Goal: Task Accomplishment & Management: Use online tool/utility

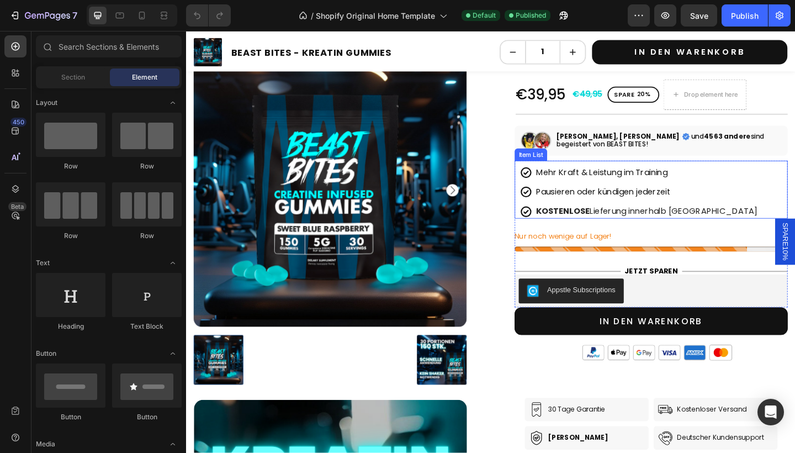
scroll to position [202, 0]
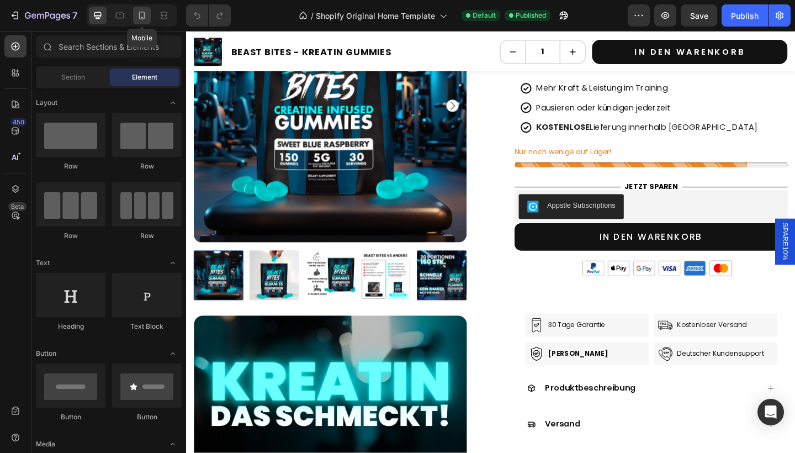
click at [135, 19] on div at bounding box center [142, 16] width 18 height 18
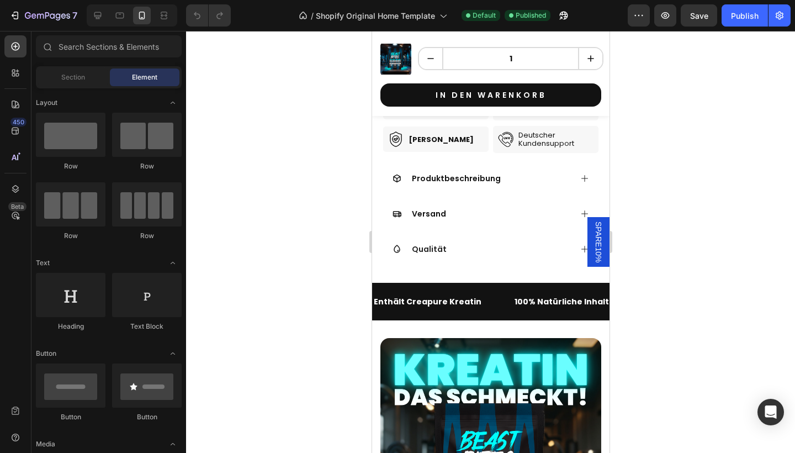
scroll to position [756, 0]
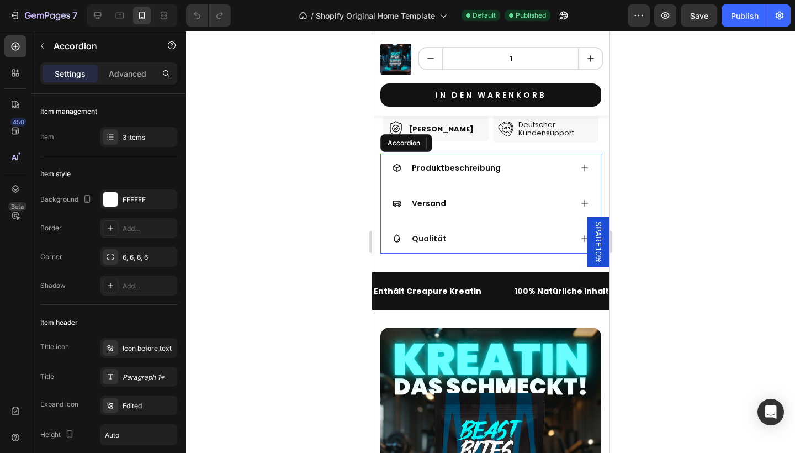
click at [452, 210] on div "Versand" at bounding box center [481, 203] width 179 height 13
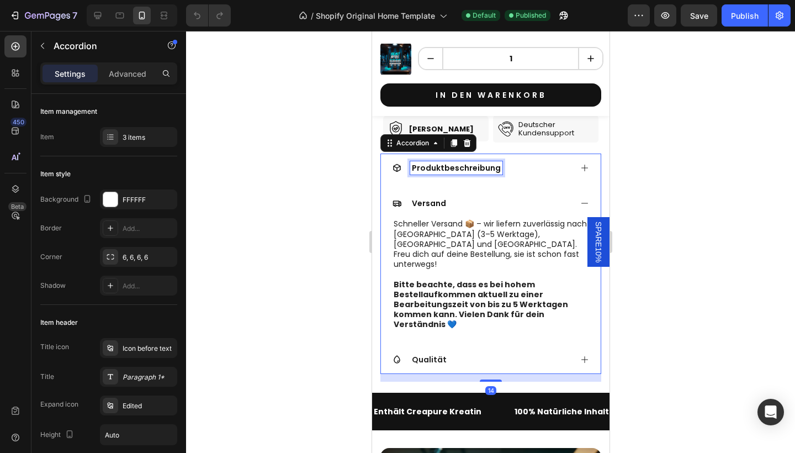
click at [478, 173] on span "Produktbeschreibung" at bounding box center [456, 167] width 89 height 11
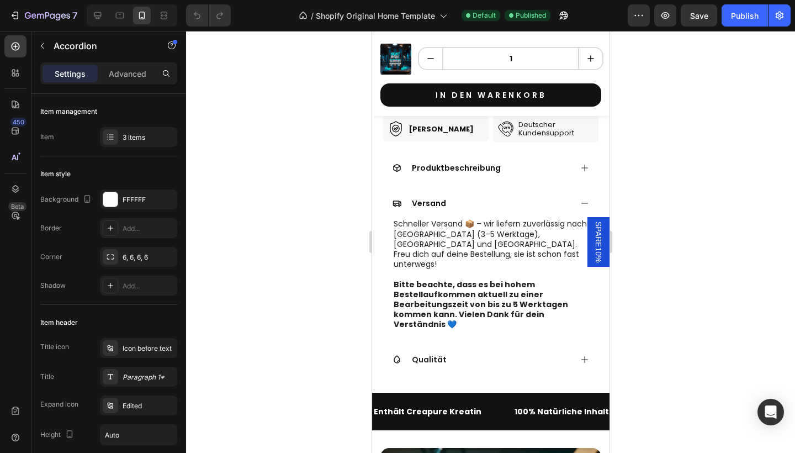
click at [525, 175] on div "Produktbeschreibung" at bounding box center [481, 167] width 179 height 13
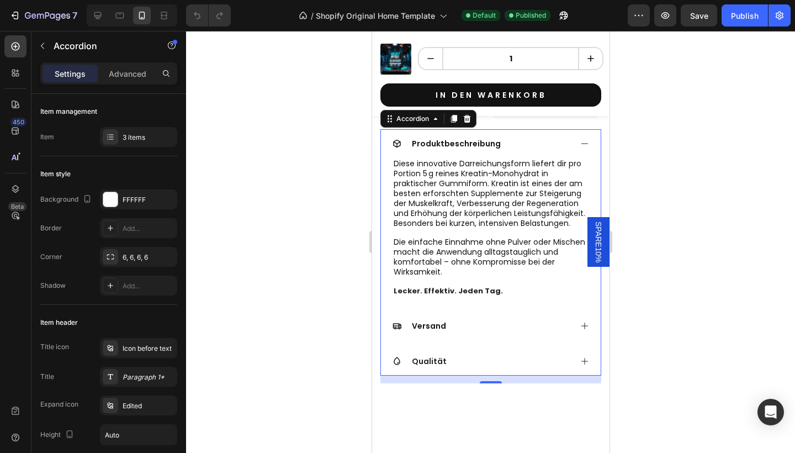
scroll to position [781, 0]
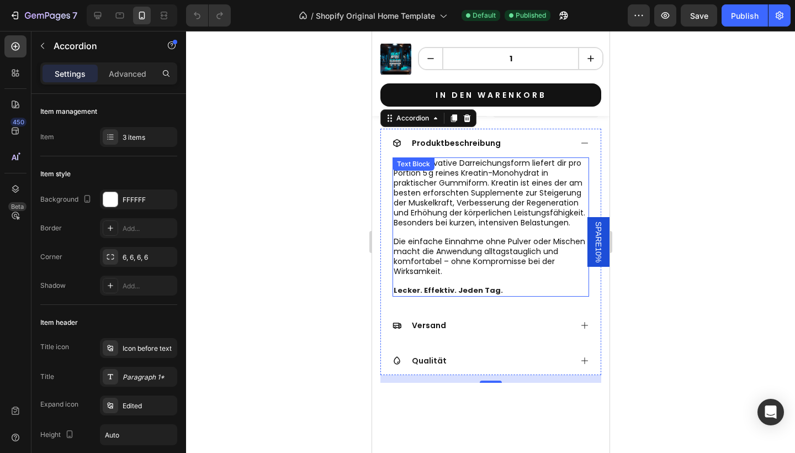
click at [490, 277] on span "Die einfache Einnahme ohne Pulver oder Mischen macht die Anwendung alltagstaugl…" at bounding box center [489, 256] width 192 height 41
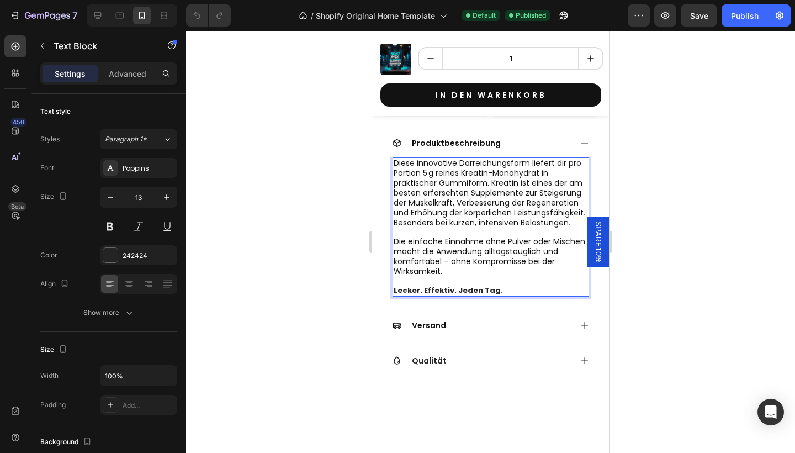
click at [490, 277] on span "Die einfache Einnahme ohne Pulver oder Mischen macht die Anwendung alltagstaugl…" at bounding box center [489, 256] width 192 height 41
click at [461, 277] on p "Die einfache Einnahme ohne Pulver oder Mischen macht die Anwendung alltagstaugl…" at bounding box center [490, 257] width 194 height 40
click at [479, 286] on p "Rich Text Editor. Editing area: main" at bounding box center [490, 281] width 194 height 9
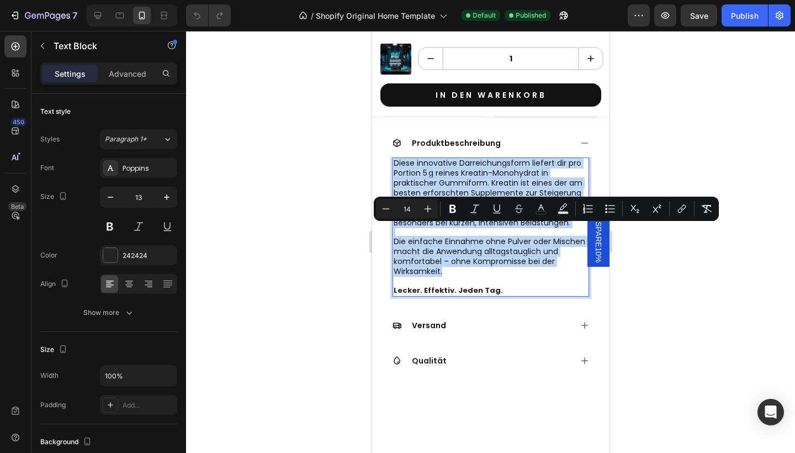
drag, startPoint x: 468, startPoint y: 330, endPoint x: 336, endPoint y: 207, distance: 180.2
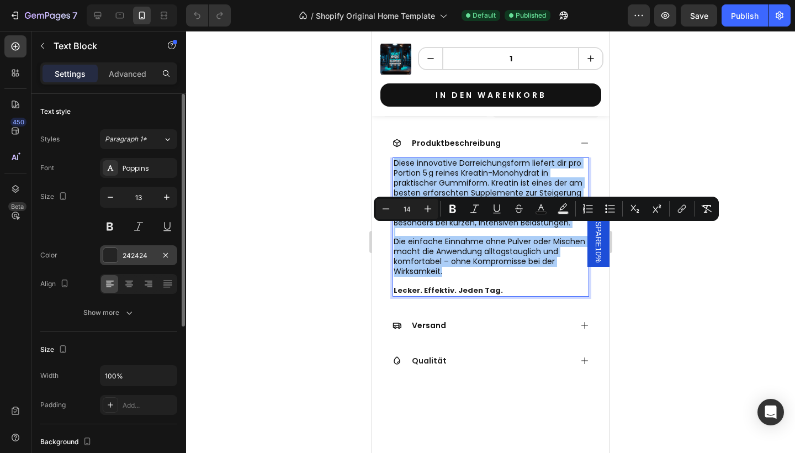
click at [146, 254] on div "242424" at bounding box center [139, 256] width 32 height 10
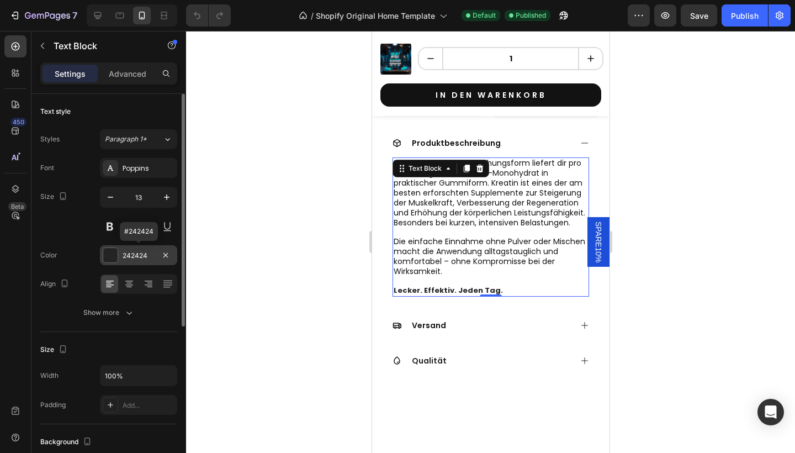
click at [146, 254] on div "242424" at bounding box center [139, 256] width 32 height 10
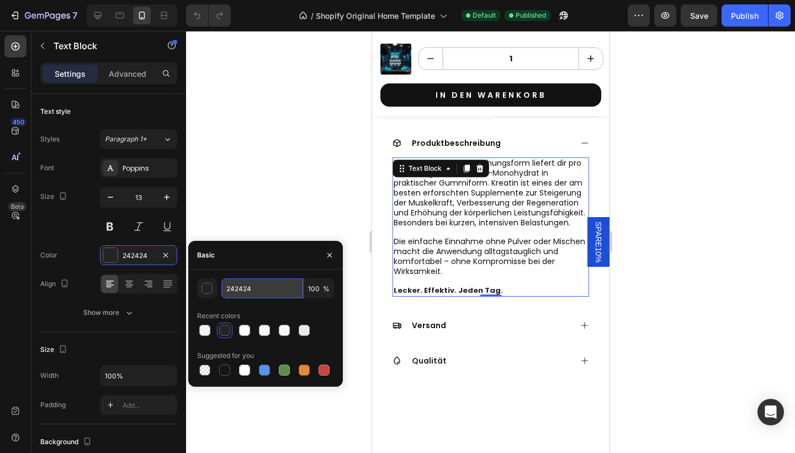
click at [240, 295] on input "242424" at bounding box center [262, 288] width 82 height 20
click at [240, 294] on input "242424" at bounding box center [262, 288] width 82 height 20
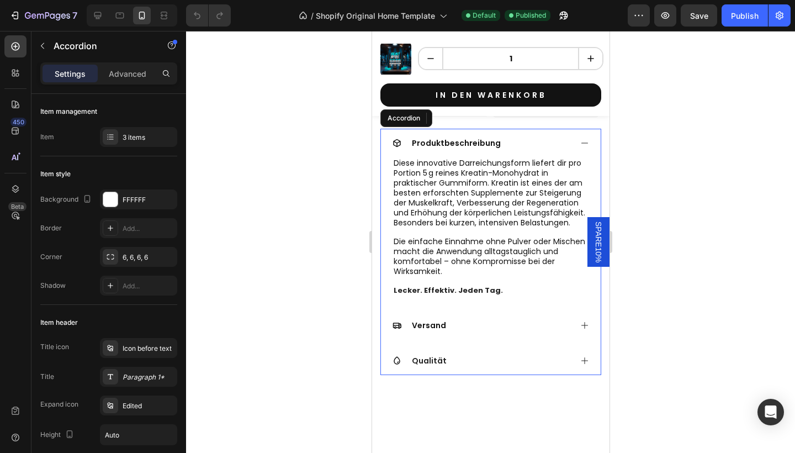
click at [413, 331] on span "Versand" at bounding box center [429, 325] width 34 height 11
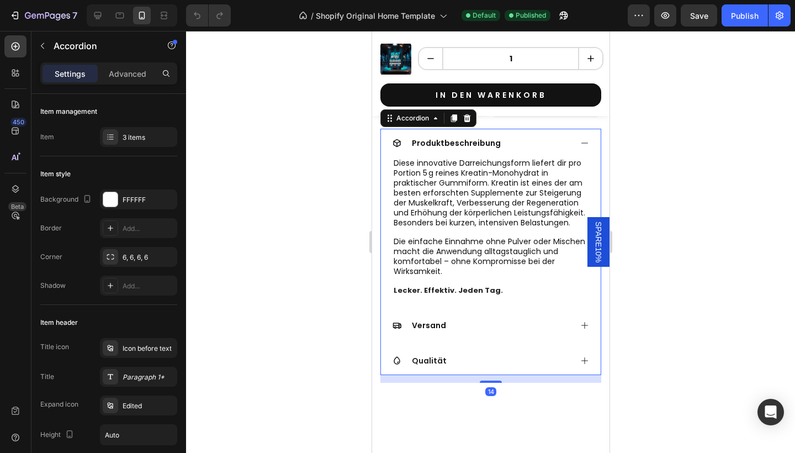
click at [430, 340] on div "Versand" at bounding box center [491, 325] width 220 height 29
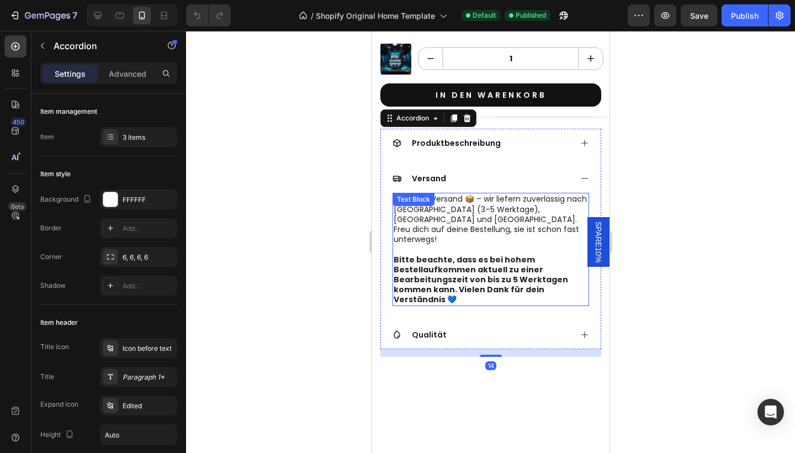
click at [483, 305] on strong "Bitte beachte, dass es bei hohem Bestellaufkommen aktuell zu einer Bearbeitungs…" at bounding box center [480, 279] width 175 height 51
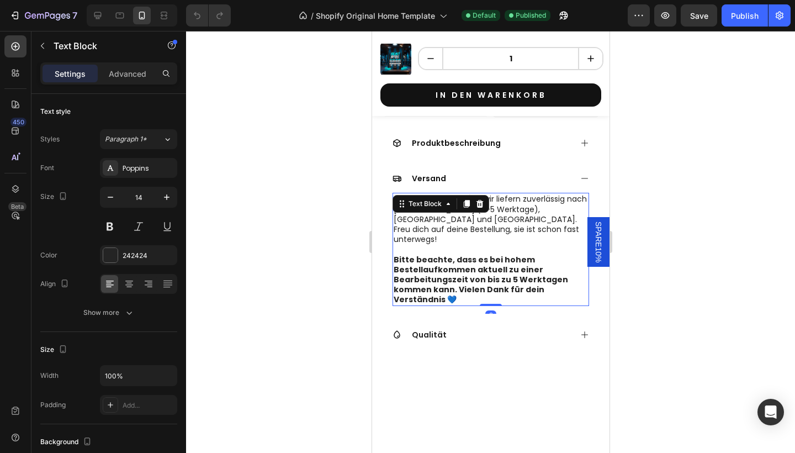
click at [483, 244] on p "Schneller Versand 📦 – wir liefern zuverlässig nach [GEOGRAPHIC_DATA] (3–5 Werkt…" at bounding box center [490, 219] width 194 height 50
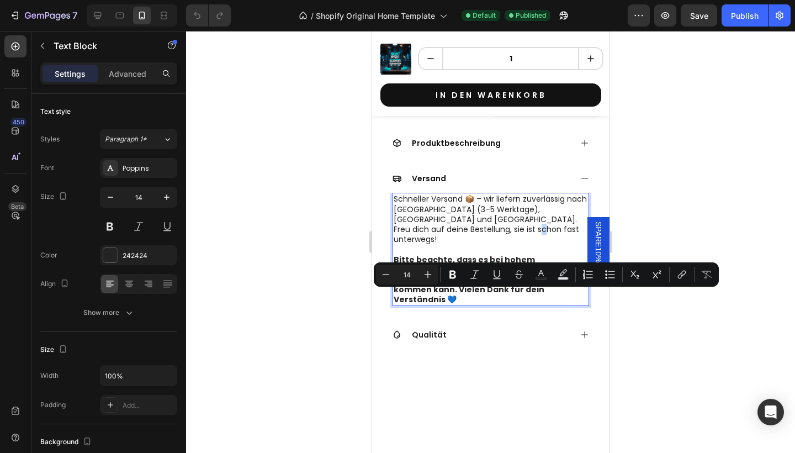
click at [499, 244] on p "Schneller Versand 📦 – wir liefern zuverlässig nach [GEOGRAPHIC_DATA] (3–5 Werkt…" at bounding box center [490, 219] width 194 height 50
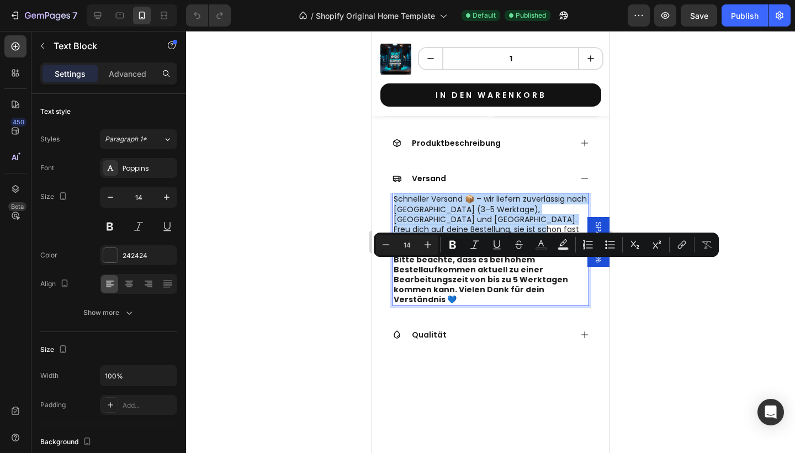
drag, startPoint x: 501, startPoint y: 292, endPoint x: 352, endPoint y: 268, distance: 151.1
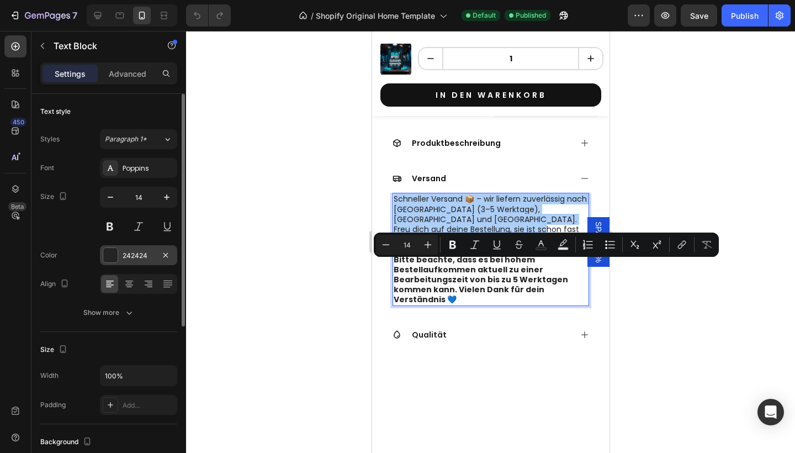
click at [147, 257] on div "242424" at bounding box center [139, 256] width 32 height 10
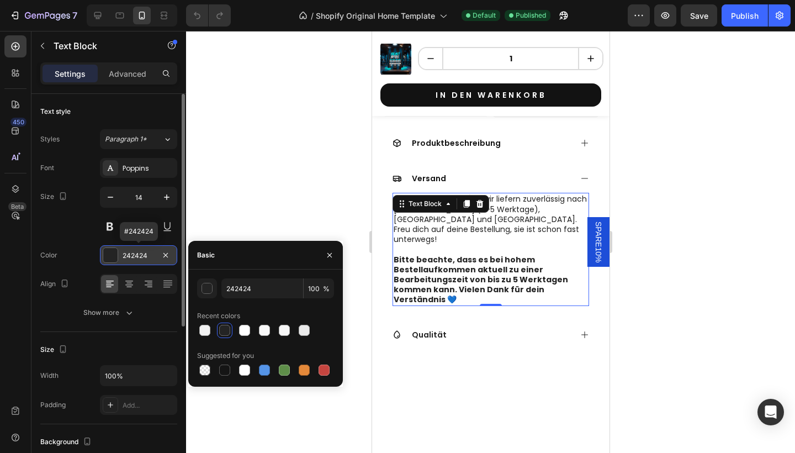
click at [147, 257] on div "242424" at bounding box center [139, 256] width 32 height 10
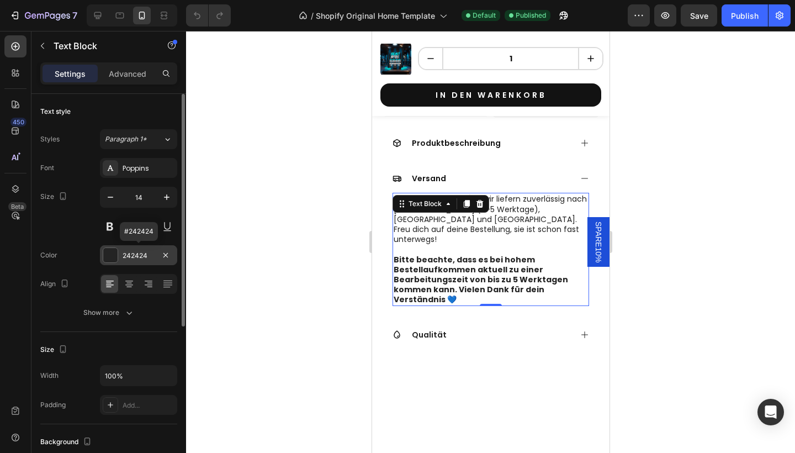
click at [147, 257] on div "242424" at bounding box center [139, 256] width 32 height 10
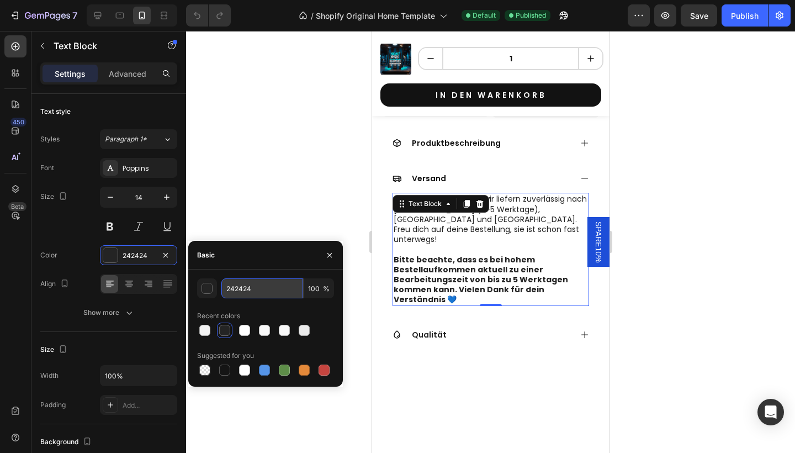
click at [245, 281] on input "242424" at bounding box center [262, 288] width 82 height 20
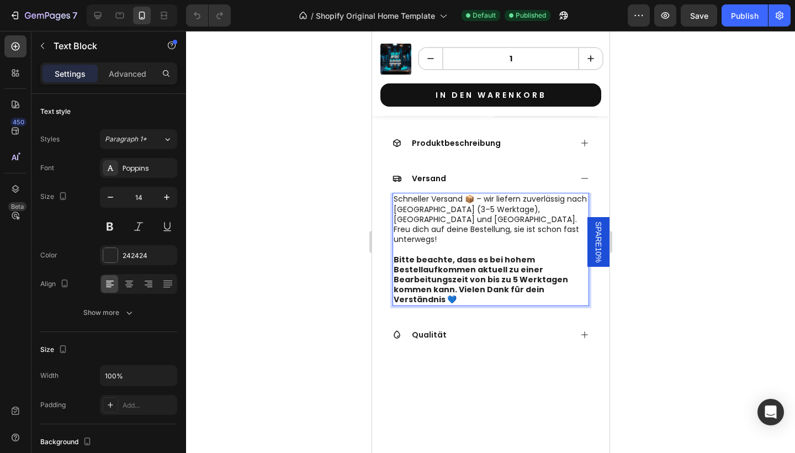
click at [485, 244] on p "Schneller Versand 📦 – wir liefern zuverlässig nach [GEOGRAPHIC_DATA] (3–5 Werkt…" at bounding box center [490, 219] width 194 height 50
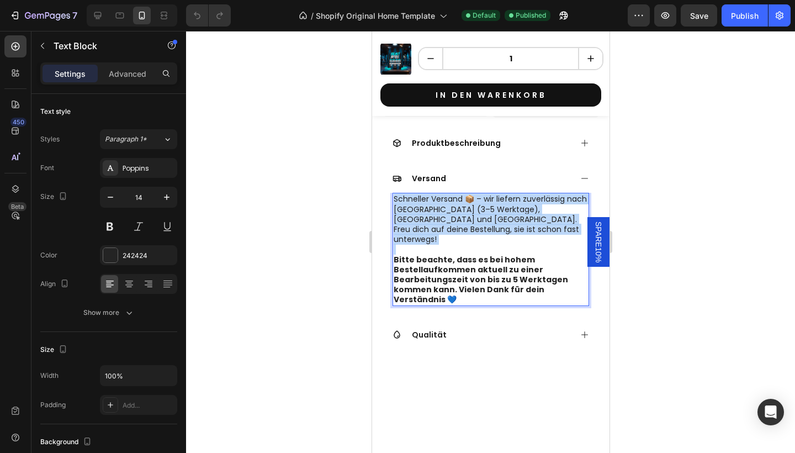
click at [485, 244] on p "Schneller Versand 📦 – wir liefern zuverlässig nach [GEOGRAPHIC_DATA] (3–5 Werkt…" at bounding box center [490, 219] width 194 height 50
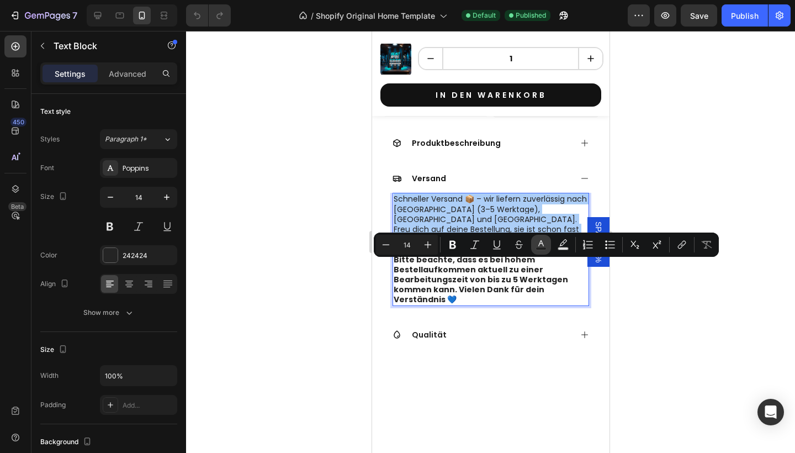
click at [542, 241] on icon "Editor contextual toolbar" at bounding box center [541, 244] width 11 height 11
type input "242424"
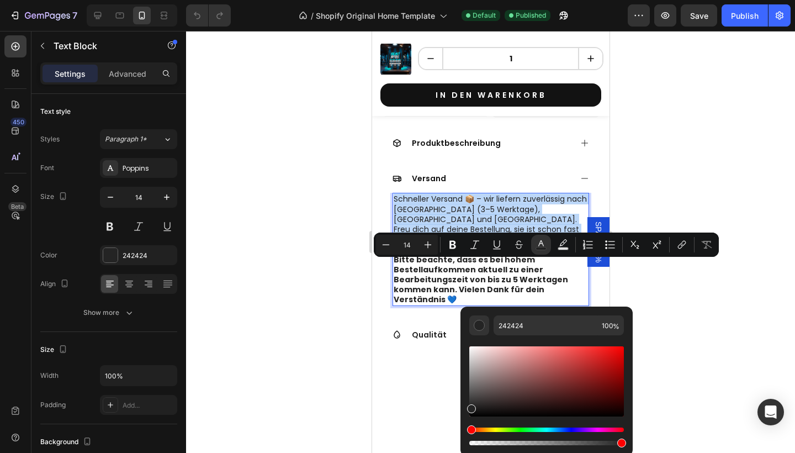
click at [424, 244] on p "Schneller Versand 📦 – wir liefern zuverlässig nach [GEOGRAPHIC_DATA] (3–5 Werkt…" at bounding box center [490, 219] width 194 height 50
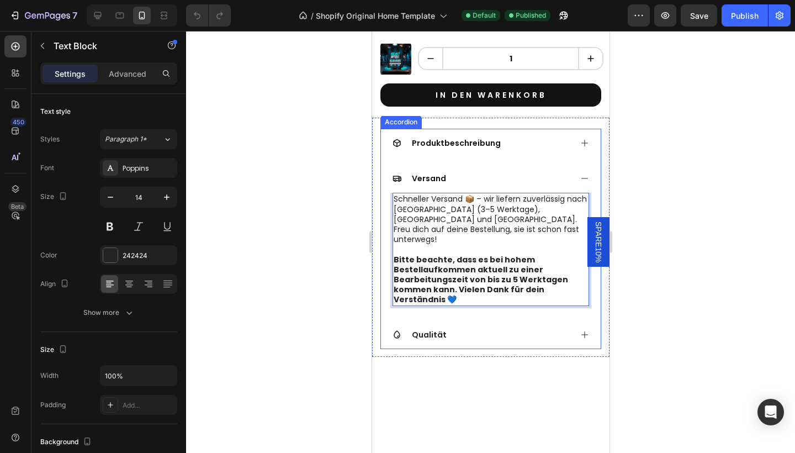
click at [437, 149] on span "Produktbeschreibung" at bounding box center [456, 143] width 89 height 11
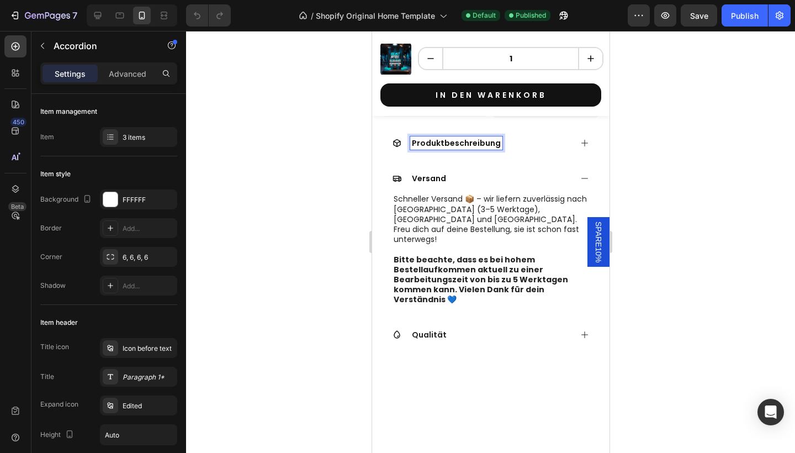
click at [515, 150] on div "Produktbeschreibung" at bounding box center [481, 142] width 179 height 13
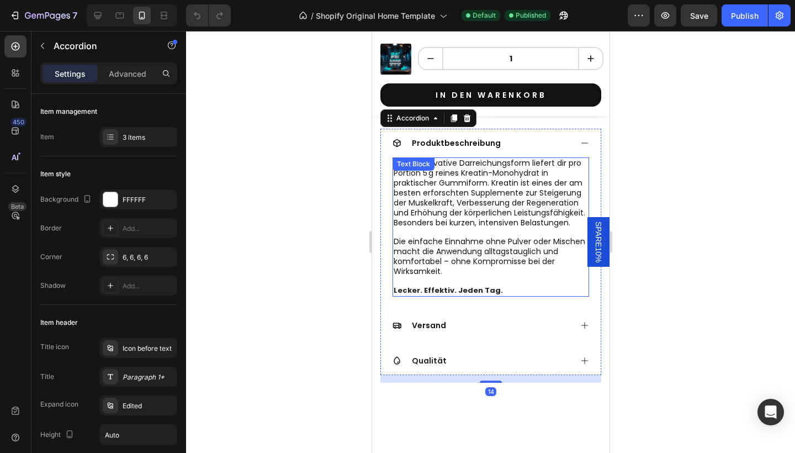
click at [493, 228] on span "Diese innovative Darreichungsform liefert dir pro Portion 5 g reines Kreatin-Mo…" at bounding box center [489, 192] width 192 height 70
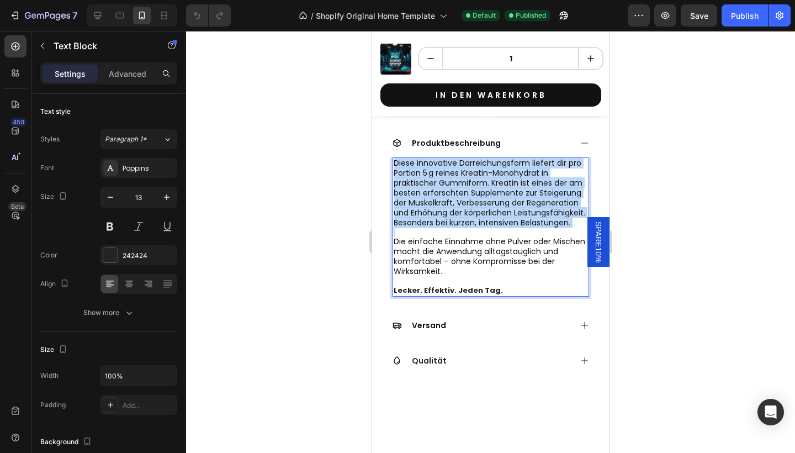
click at [493, 228] on span "Diese innovative Darreichungsform liefert dir pro Portion 5 g reines Kreatin-Mo…" at bounding box center [489, 192] width 192 height 70
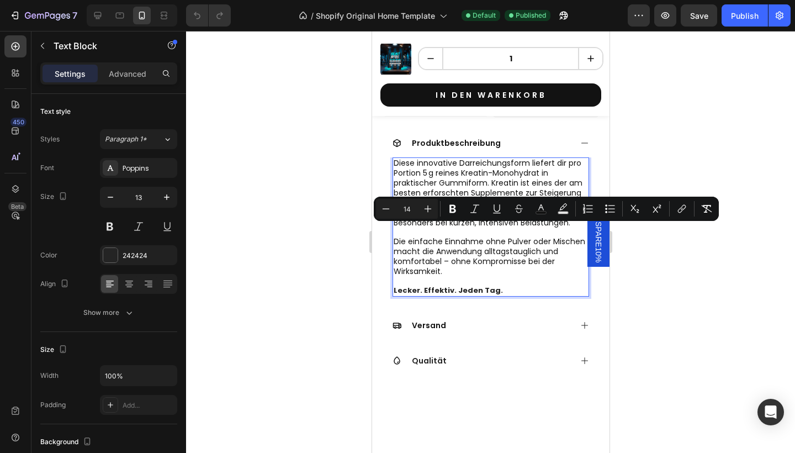
click at [502, 277] on span "Die einfache Einnahme ohne Pulver oder Mischen macht die Anwendung alltagstaugl…" at bounding box center [489, 256] width 192 height 41
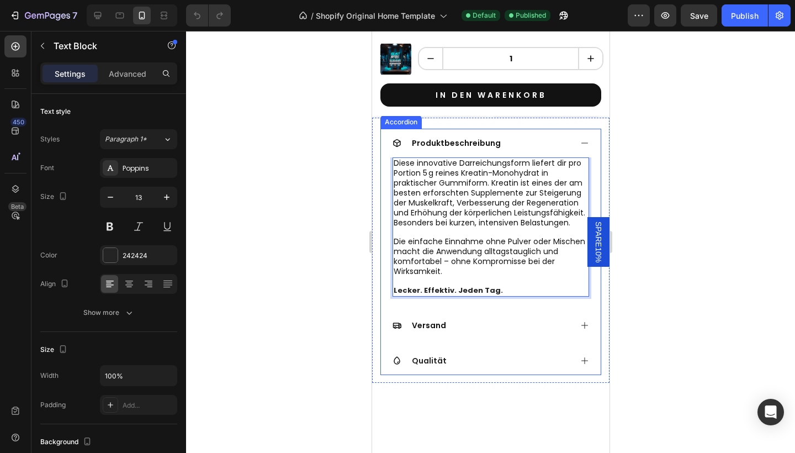
click at [435, 157] on div "Produktbeschreibung" at bounding box center [491, 143] width 220 height 29
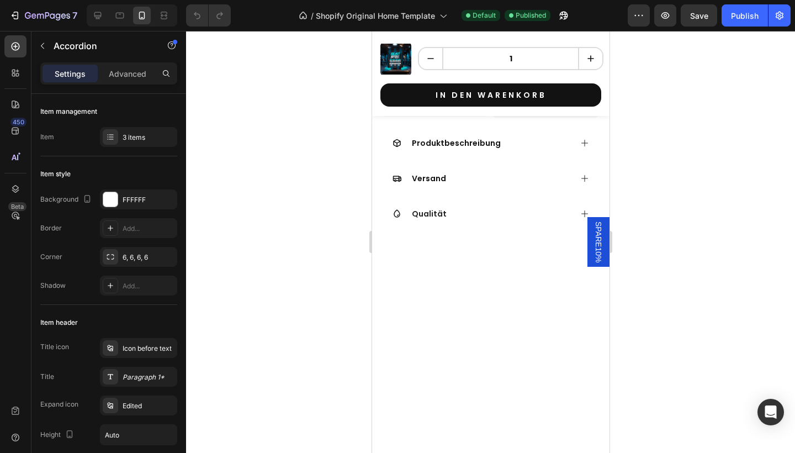
click at [454, 193] on div "Versand" at bounding box center [491, 178] width 220 height 29
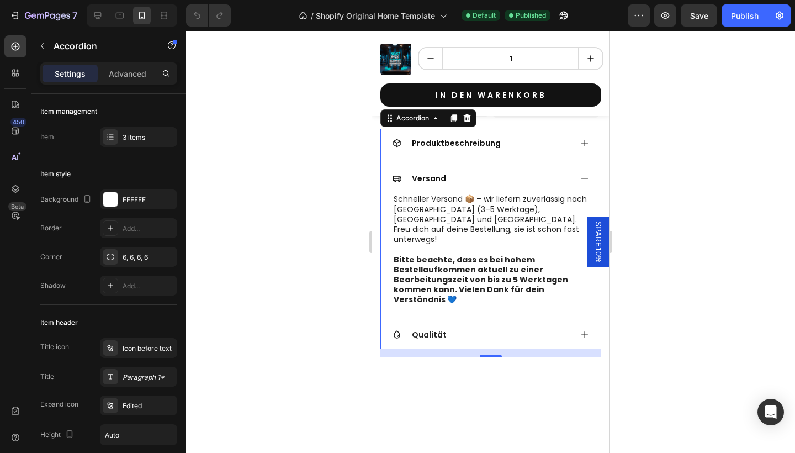
click at [458, 185] on div "Versand" at bounding box center [481, 178] width 179 height 13
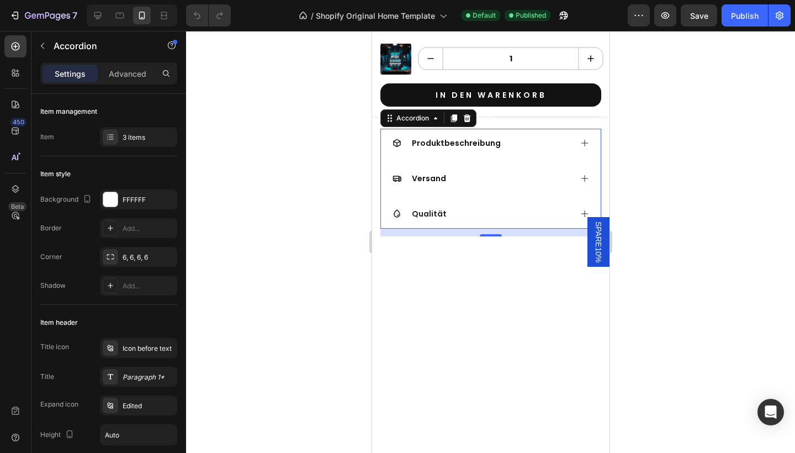
click at [458, 185] on div "Versand" at bounding box center [481, 178] width 179 height 13
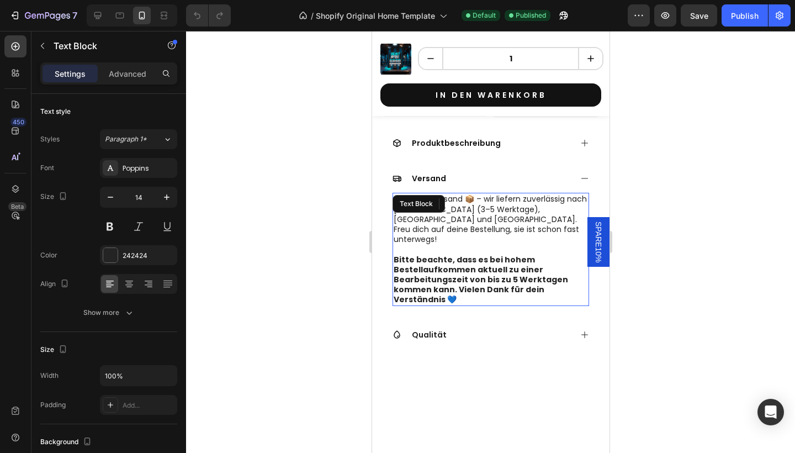
click at [489, 244] on p "Schneller Versand 📦 – wir liefern zuverlässig nach [GEOGRAPHIC_DATA] (3–5 Werkt…" at bounding box center [490, 219] width 194 height 50
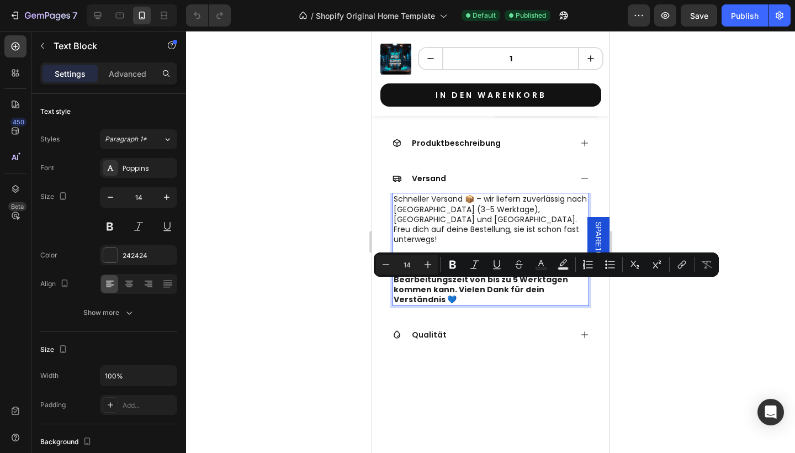
click at [494, 305] on strong "Bitte beachte, dass es bei hohem Bestellaufkommen aktuell zu einer Bearbeitungs…" at bounding box center [480, 279] width 175 height 51
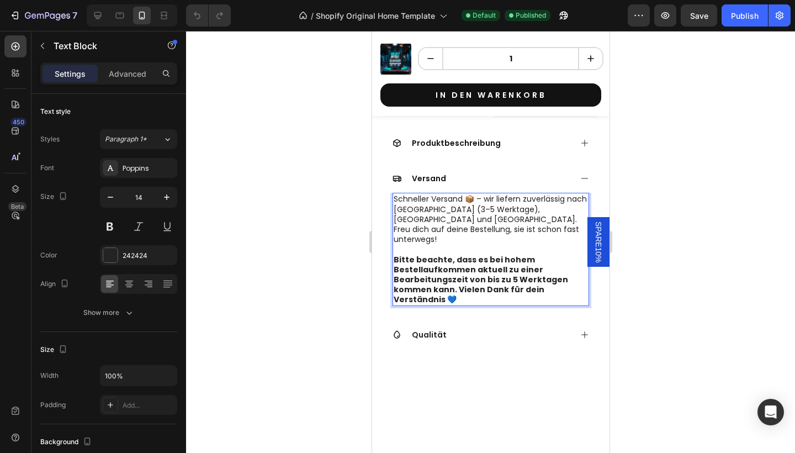
click at [504, 305] on strong "Bitte beachte, dass es bei hohem Bestellaufkommen aktuell zu einer Bearbeitungs…" at bounding box center [480, 279] width 175 height 51
click at [505, 305] on strong "Bitte beachte, dass es bei hohem Bestellaufkommen aktuell zu einer Bearbeitungs…" at bounding box center [480, 279] width 175 height 51
click at [496, 305] on strong "Bitte beachte, dass es bei hohem Bestellaufkommen aktuell zu einer Bearbeitungs…" at bounding box center [480, 279] width 175 height 51
click at [499, 305] on strong "Bitte beachte, dass es bei hohem Bestellaufkommen aktuell zu einer Bearbeitungs…" at bounding box center [480, 279] width 175 height 51
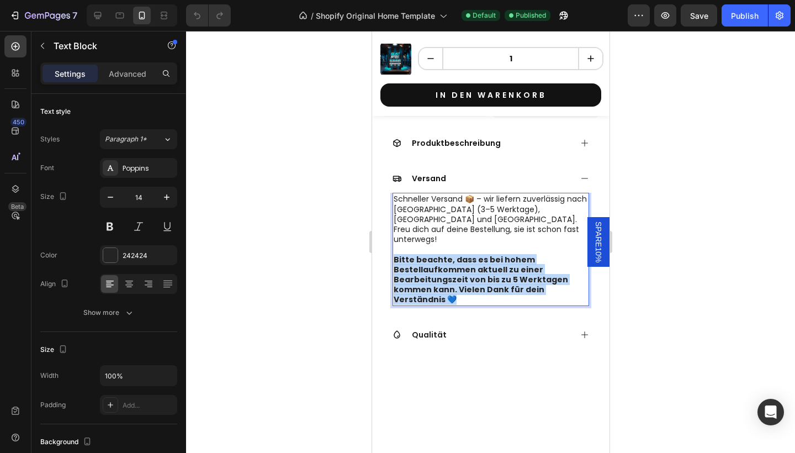
click at [499, 305] on strong "Bitte beachte, dass es bei hohem Bestellaufkommen aktuell zu einer Bearbeitungs…" at bounding box center [480, 279] width 175 height 51
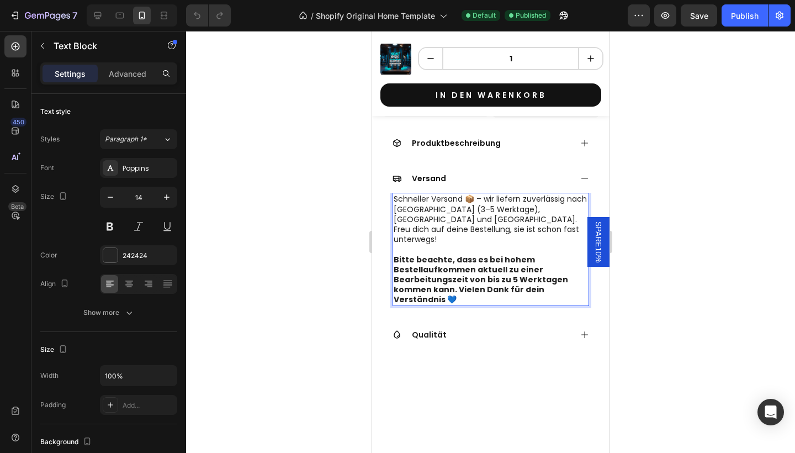
click at [424, 244] on p "Schneller Versand 📦 – wir liefern zuverlässig nach [GEOGRAPHIC_DATA] (3–5 Werkt…" at bounding box center [490, 219] width 194 height 50
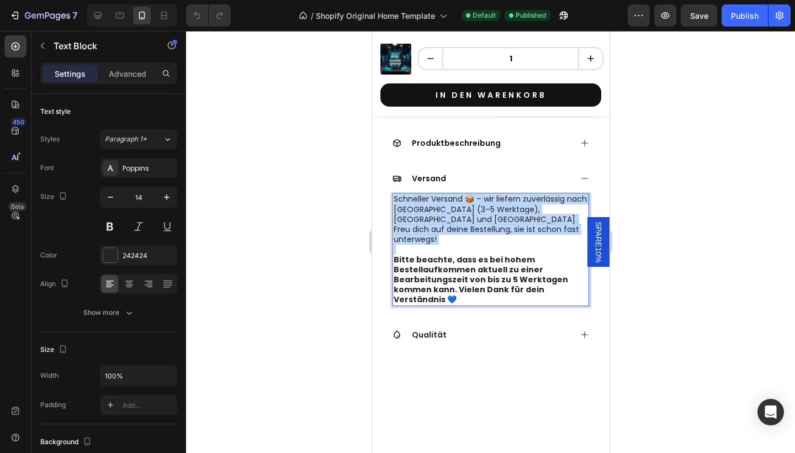
click at [424, 244] on p "Schneller Versand 📦 – wir liefern zuverlässig nach [GEOGRAPHIC_DATA] (3–5 Werkt…" at bounding box center [490, 219] width 194 height 50
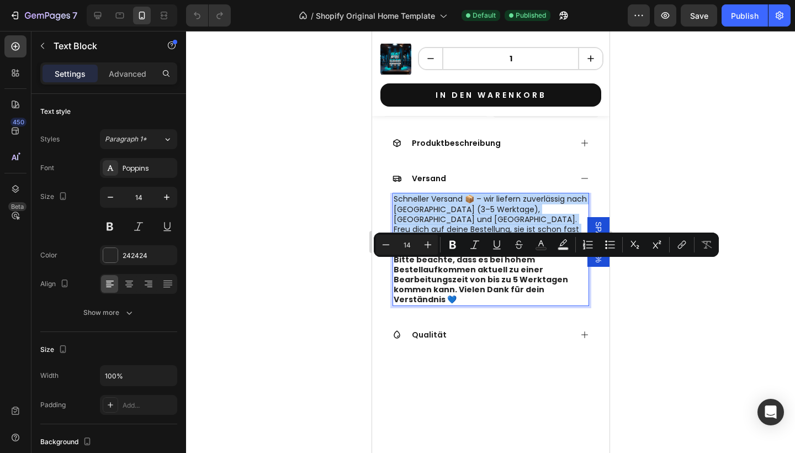
click at [390, 270] on div "Schneller Versand 📦 – wir liefern zuverlässig nach [GEOGRAPHIC_DATA] (3–5 Werkt…" at bounding box center [491, 253] width 220 height 120
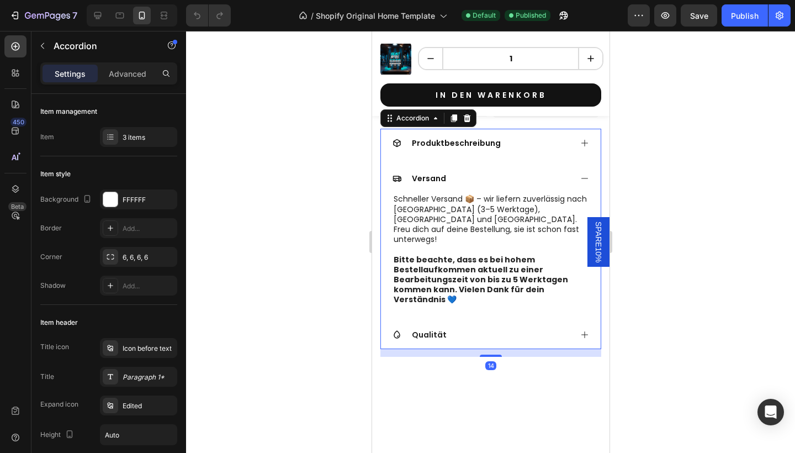
click at [411, 185] on div "Versand" at bounding box center [429, 178] width 38 height 13
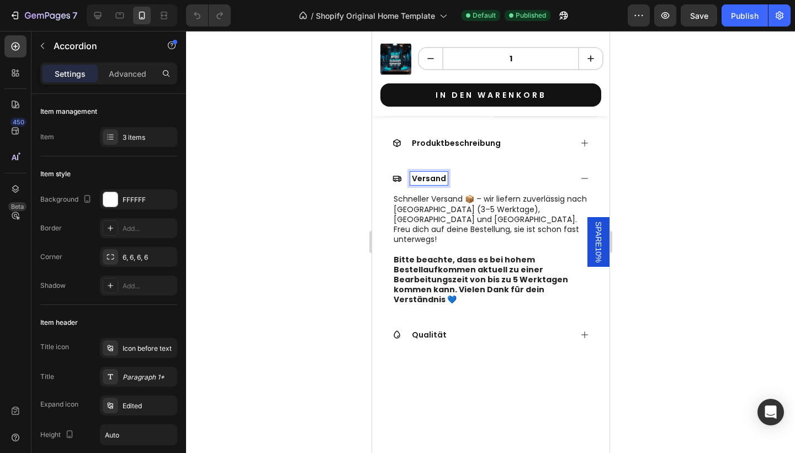
click at [426, 184] on span "Versand" at bounding box center [429, 178] width 34 height 11
click at [428, 149] on span "Produktbeschreibung" at bounding box center [456, 143] width 89 height 11
click at [485, 150] on div "Produktbeschreibung" at bounding box center [456, 142] width 92 height 13
click at [523, 150] on div "Produktbeschreibung" at bounding box center [481, 142] width 179 height 13
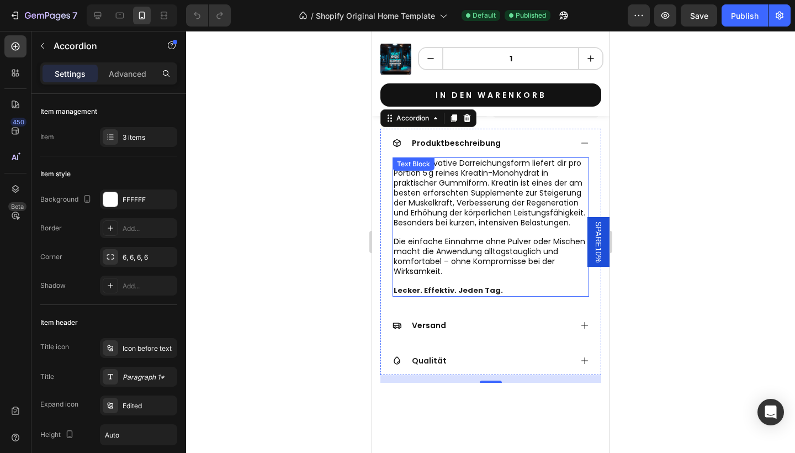
click at [481, 239] on div "Diese innovative Darreichungsform liefert dir pro Portion 5 g reines Kreatin-Mo…" at bounding box center [490, 226] width 197 height 139
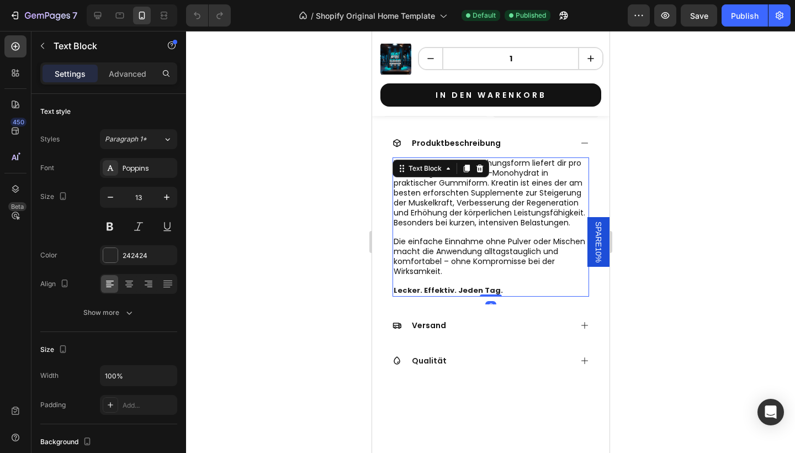
click at [481, 172] on icon at bounding box center [479, 169] width 7 height 8
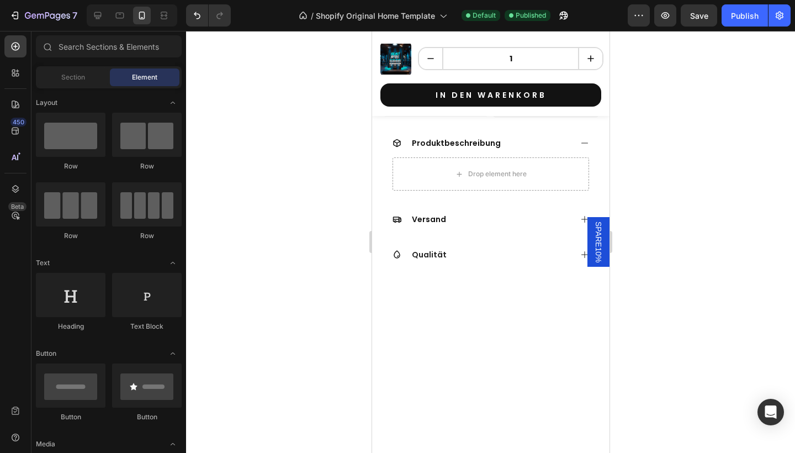
click at [184, 20] on div at bounding box center [206, 15] width 49 height 22
click at [194, 20] on icon "Undo/Redo" at bounding box center [197, 15] width 11 height 11
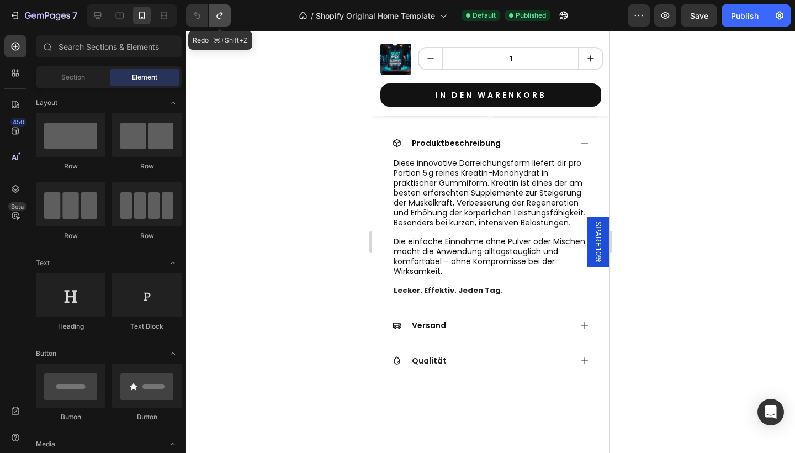
click at [212, 19] on button "Undo/Redo" at bounding box center [220, 15] width 22 height 22
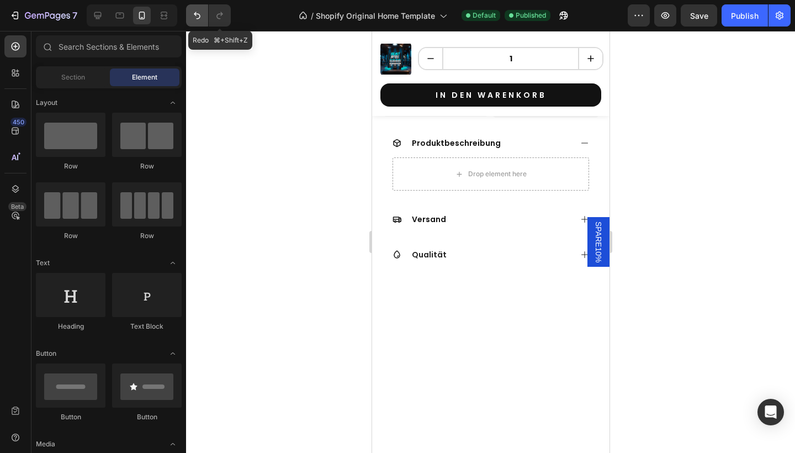
click at [191, 19] on button "Undo/Redo" at bounding box center [197, 15] width 22 height 22
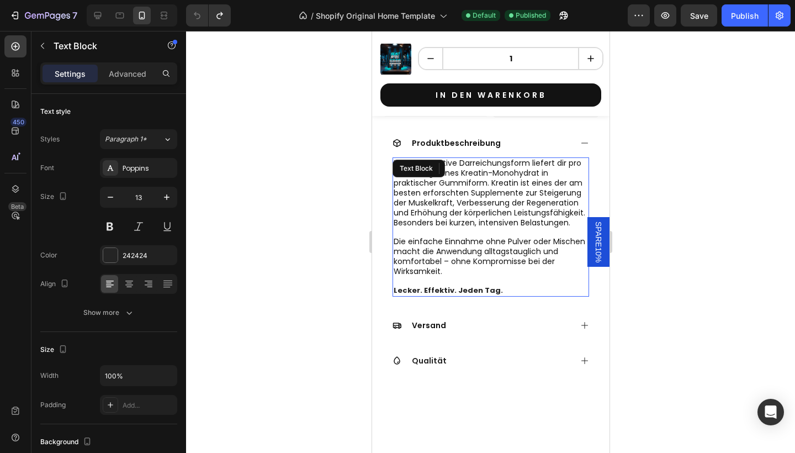
click at [420, 228] on span "Diese innovative Darreichungsform liefert dir pro Portion 5 g reines Kreatin-Mo…" at bounding box center [489, 192] width 192 height 70
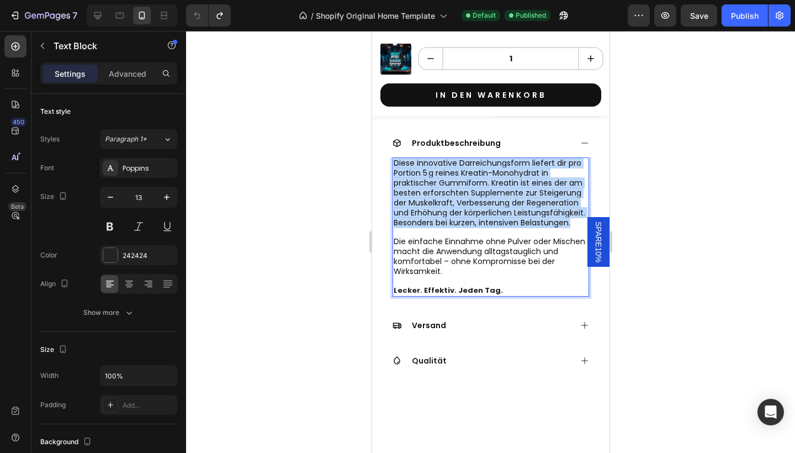
click at [420, 228] on span "Diese innovative Darreichungsform liefert dir pro Portion 5 g reines Kreatin-Mo…" at bounding box center [489, 192] width 192 height 70
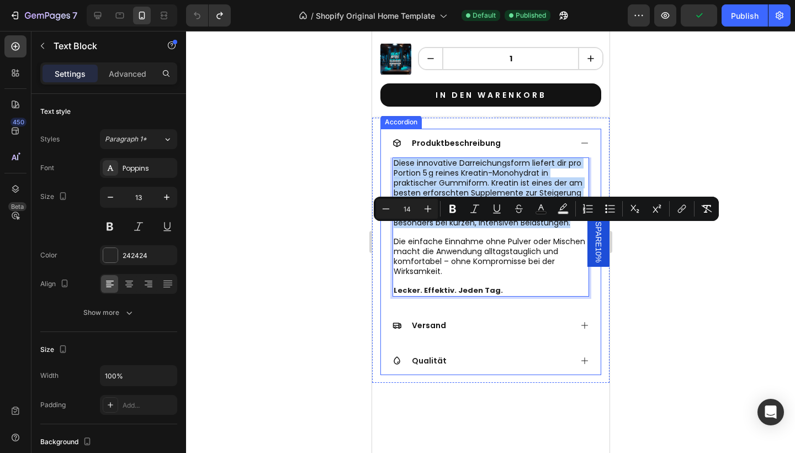
click at [437, 367] on div "Produktbeschreibung Diese innovative Darreichungsform liefert dir pro Portion 5…" at bounding box center [490, 252] width 221 height 246
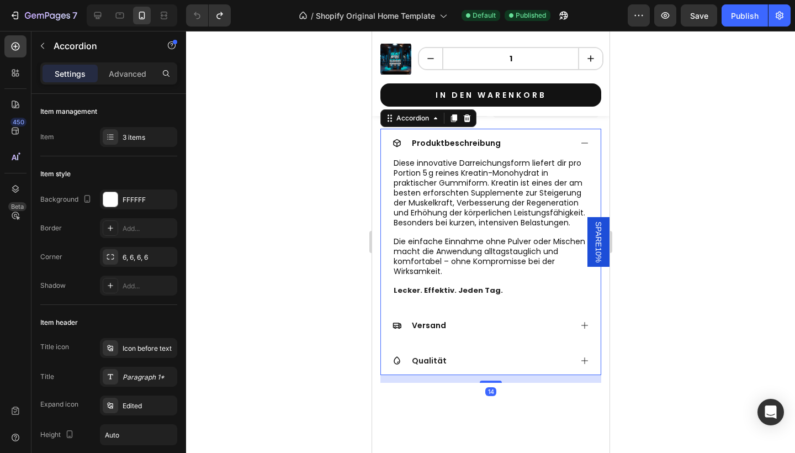
click at [447, 340] on div "Versand" at bounding box center [491, 325] width 220 height 29
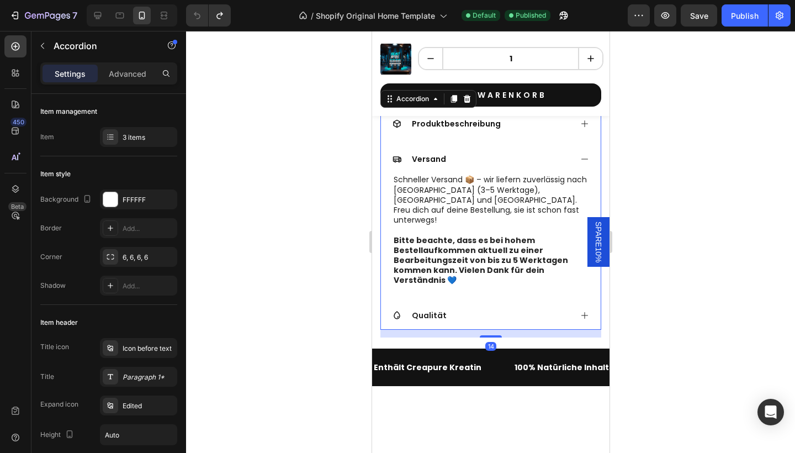
scroll to position [830, 0]
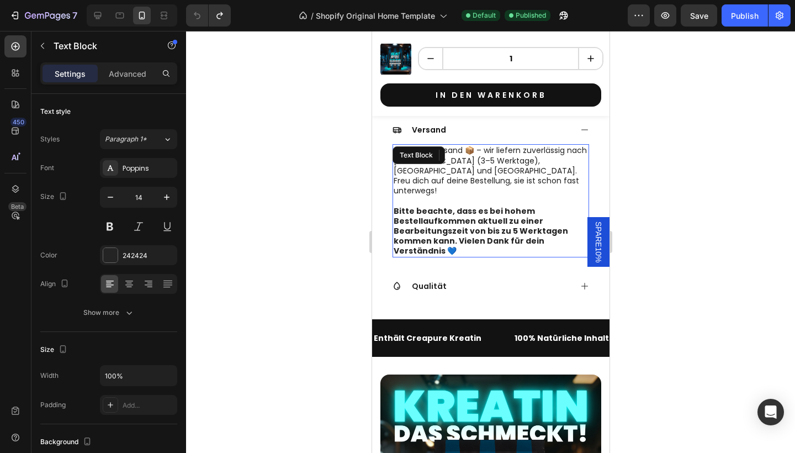
click at [435, 257] on strong "Bitte beachte, dass es bei hohem Bestellaufkommen aktuell zu einer Bearbeitungs…" at bounding box center [480, 230] width 175 height 51
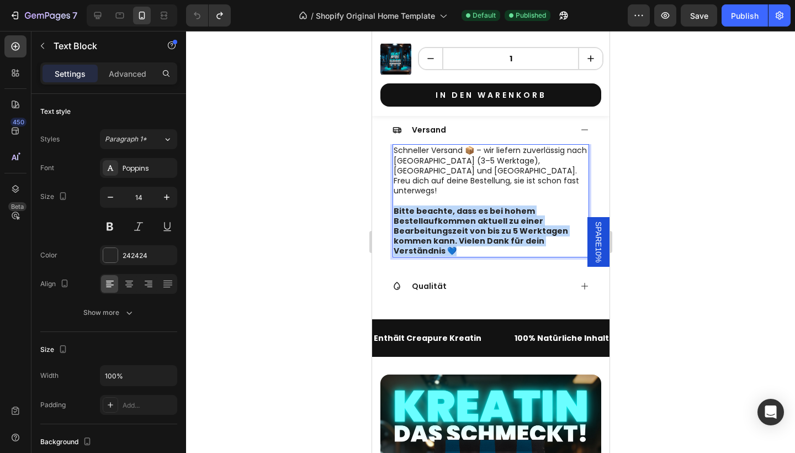
click at [435, 257] on strong "Bitte beachte, dass es bei hohem Bestellaufkommen aktuell zu einer Bearbeitungs…" at bounding box center [480, 230] width 175 height 51
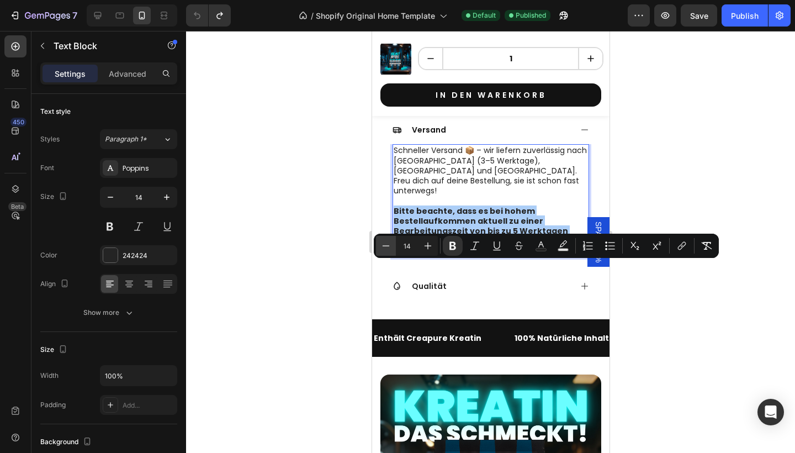
click at [394, 249] on button "Minus" at bounding box center [386, 246] width 20 height 20
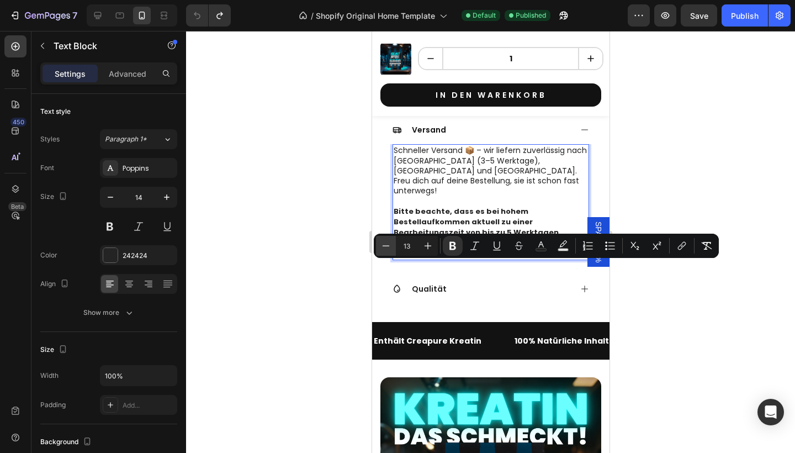
click at [392, 249] on button "Minus" at bounding box center [386, 246] width 20 height 20
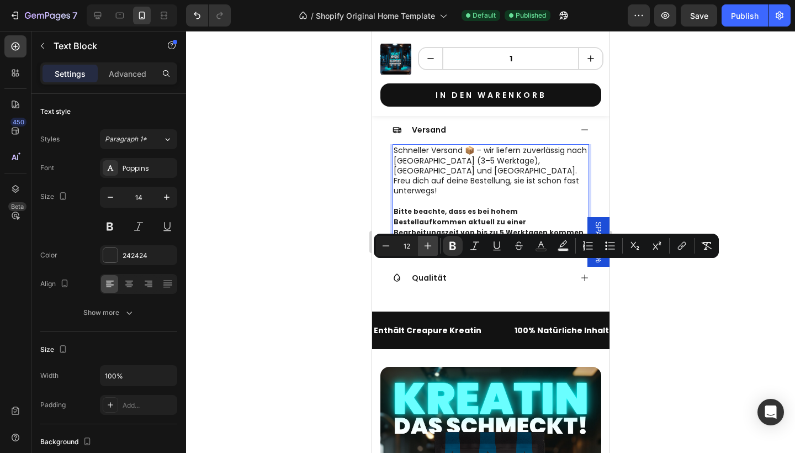
click at [421, 251] on button "Plus" at bounding box center [428, 246] width 20 height 20
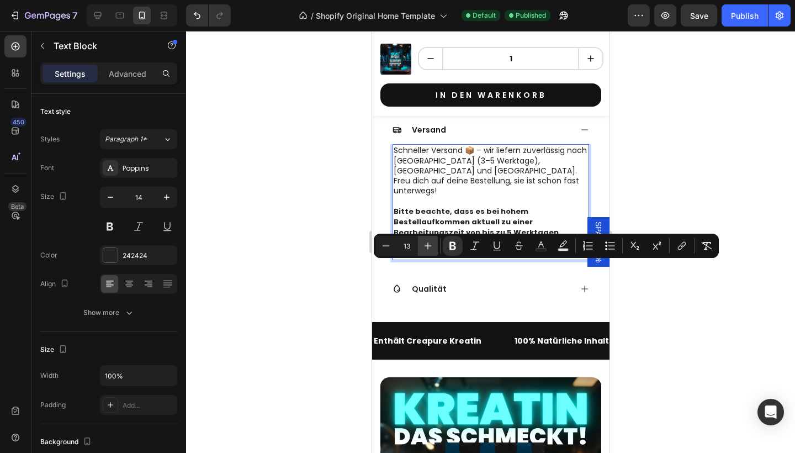
click at [421, 251] on button "Plus" at bounding box center [428, 246] width 20 height 20
type input "14"
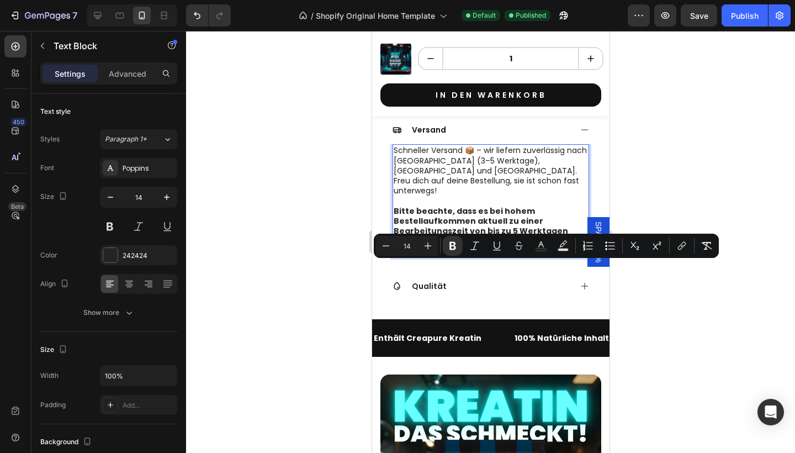
click at [403, 257] on strong "Bitte beachte, dass es bei hohem Bestellaufkommen aktuell zu einer Bearbeitungs…" at bounding box center [480, 230] width 175 height 51
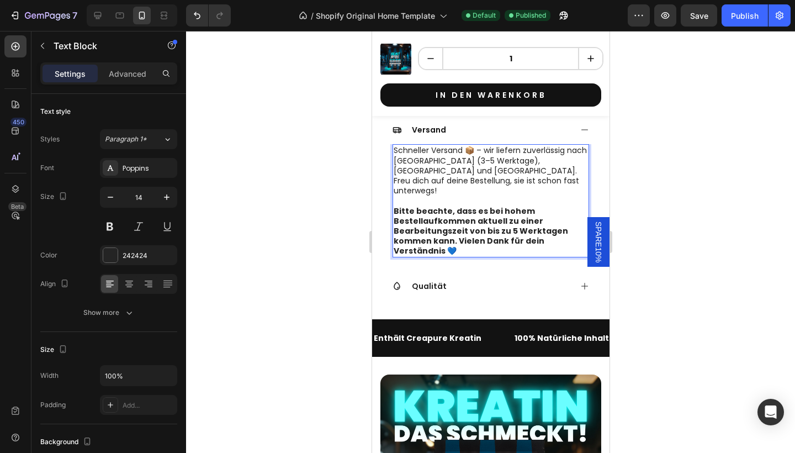
click at [420, 257] on strong "Bitte beachte, dass es bei hohem Bestellaufkommen aktuell zu einer Bearbeitungs…" at bounding box center [480, 230] width 175 height 51
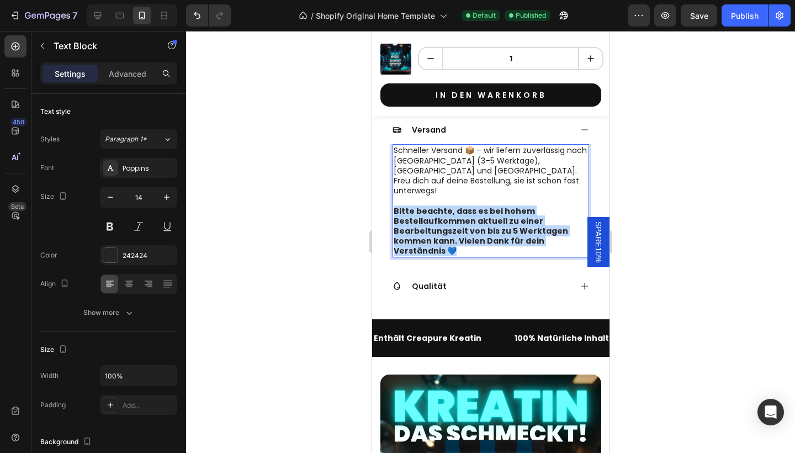
click at [420, 257] on strong "Bitte beachte, dass es bei hohem Bestellaufkommen aktuell zu einer Bearbeitungs…" at bounding box center [480, 230] width 175 height 51
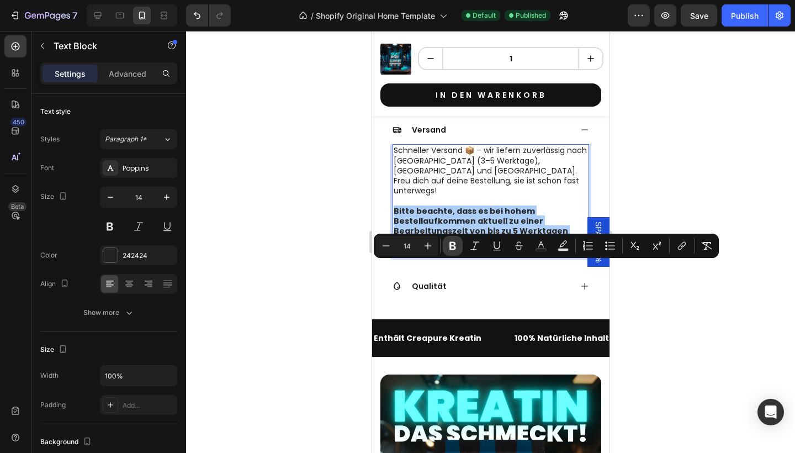
click at [452, 254] on button "Bold" at bounding box center [453, 246] width 20 height 20
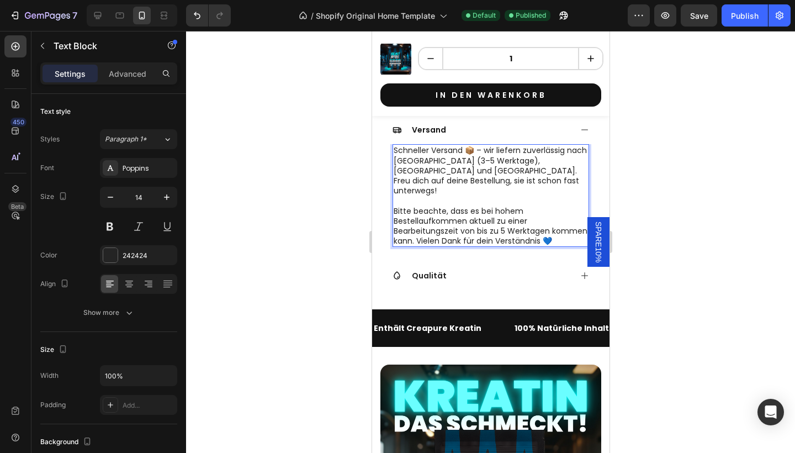
click at [447, 247] on span "Bitte beachte, dass es bei hohem Bestellaufkommen aktuell zu einer Bearbeitungs…" at bounding box center [490, 225] width 194 height 41
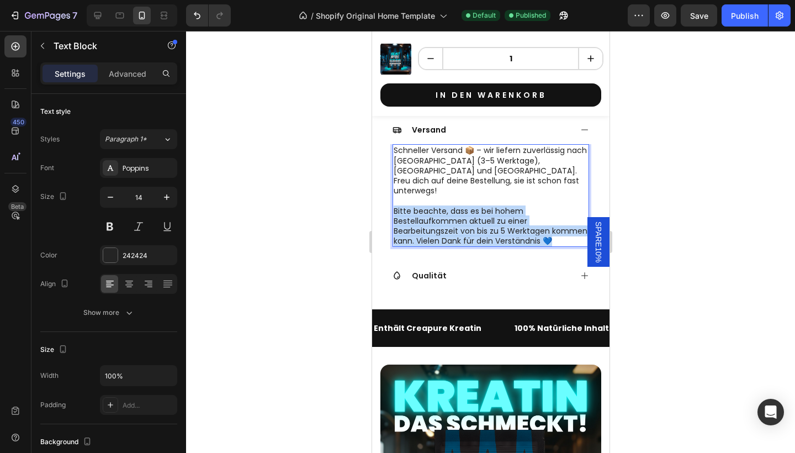
click at [447, 247] on span "Bitte beachte, dass es bei hohem Bestellaufkommen aktuell zu einer Bearbeitungs…" at bounding box center [490, 225] width 194 height 41
click at [454, 247] on span "Bitte beachte, dass es bei hohem Bestellaufkommen aktuell zu einer Bearbeitungs…" at bounding box center [490, 225] width 194 height 41
click at [455, 247] on span "Bitte beachte, dass es bei hohem Bestellaufkommen aktuell zu einer Bearbeitungs…" at bounding box center [490, 225] width 194 height 41
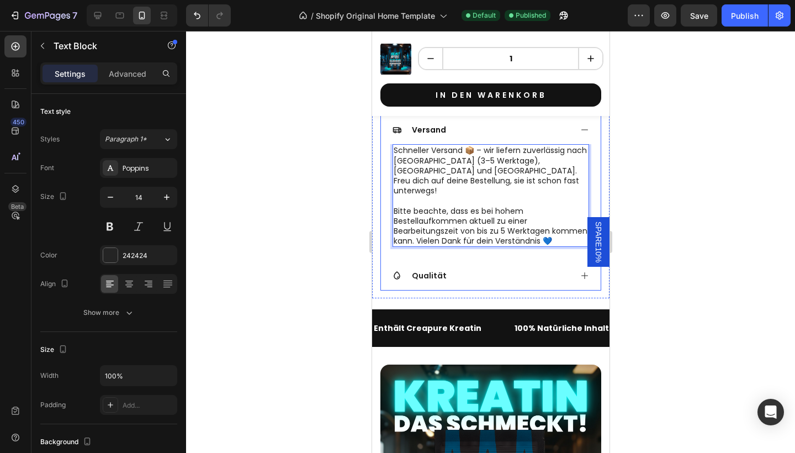
click at [194, 28] on div "7 / Shopify Original Home Template Default Published Preview Save Publish" at bounding box center [397, 15] width 795 height 31
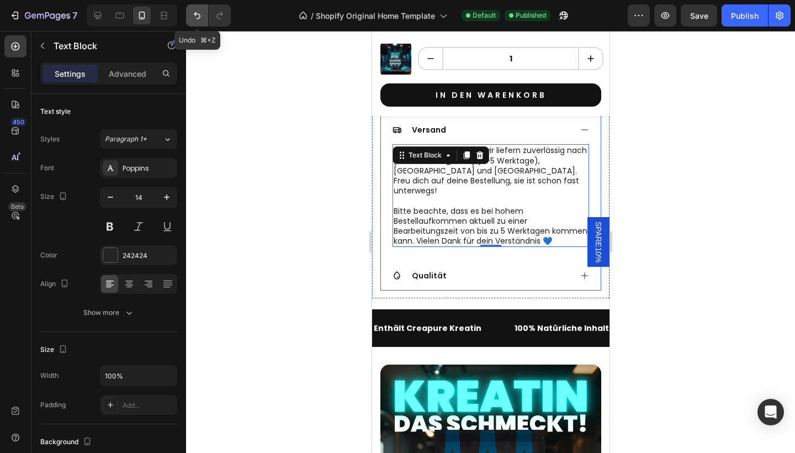
click at [194, 20] on icon "Undo/Redo" at bounding box center [197, 15] width 11 height 11
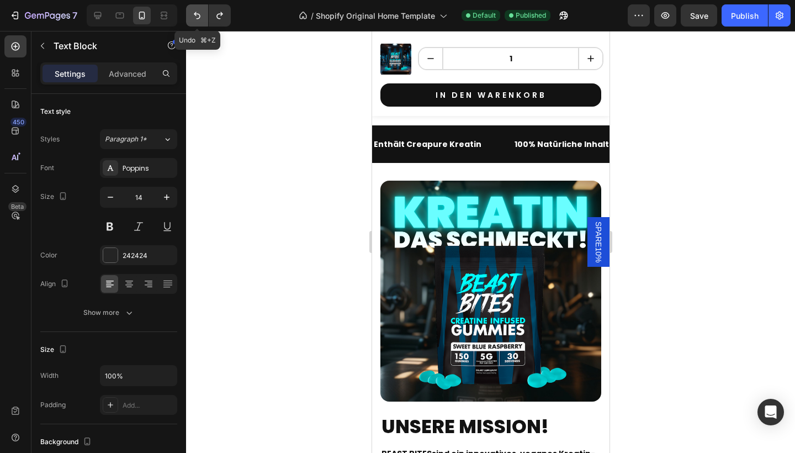
click at [194, 20] on icon "Undo/Redo" at bounding box center [197, 15] width 11 height 11
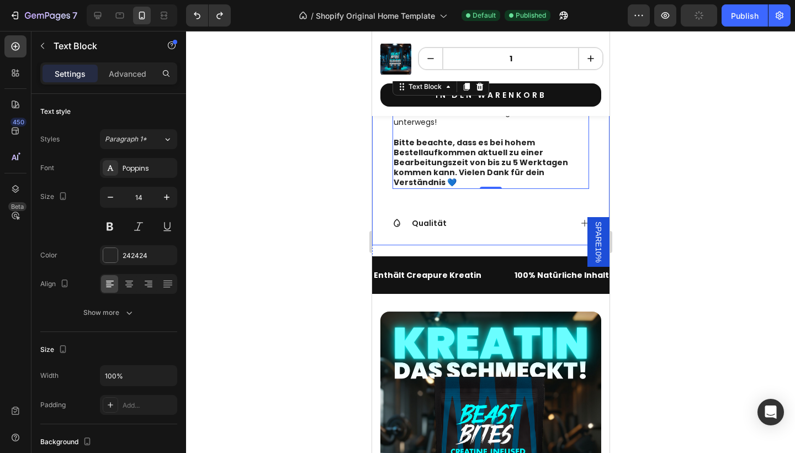
scroll to position [874, 0]
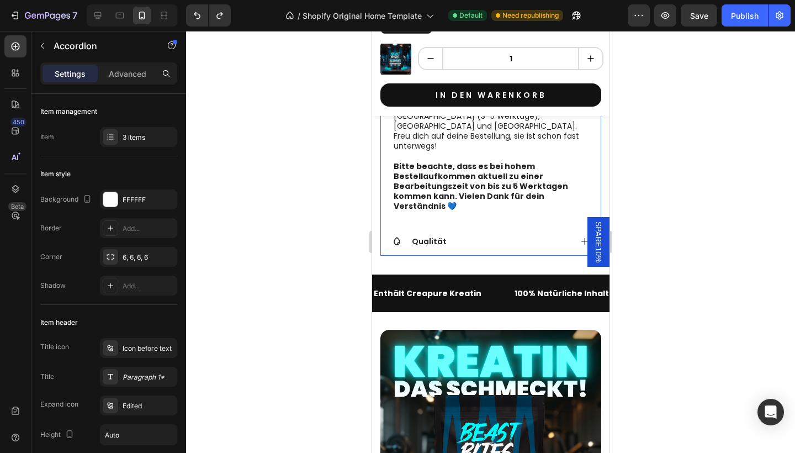
click at [450, 220] on div "Schneller Versand 📦 – wir liefern zuverlässig nach [GEOGRAPHIC_DATA] (3–5 Werkt…" at bounding box center [491, 159] width 220 height 120
click at [197, 10] on icon "Undo/Redo" at bounding box center [197, 15] width 11 height 11
click at [197, 13] on icon "Undo/Redo" at bounding box center [197, 15] width 11 height 11
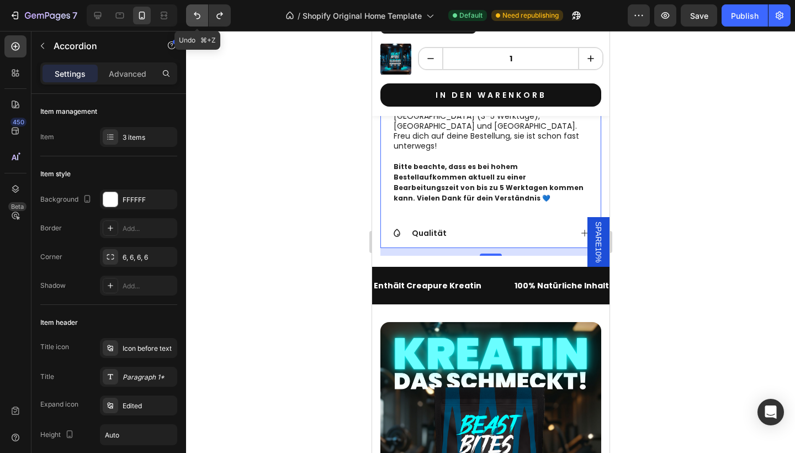
click at [197, 13] on icon "Undo/Redo" at bounding box center [197, 15] width 11 height 11
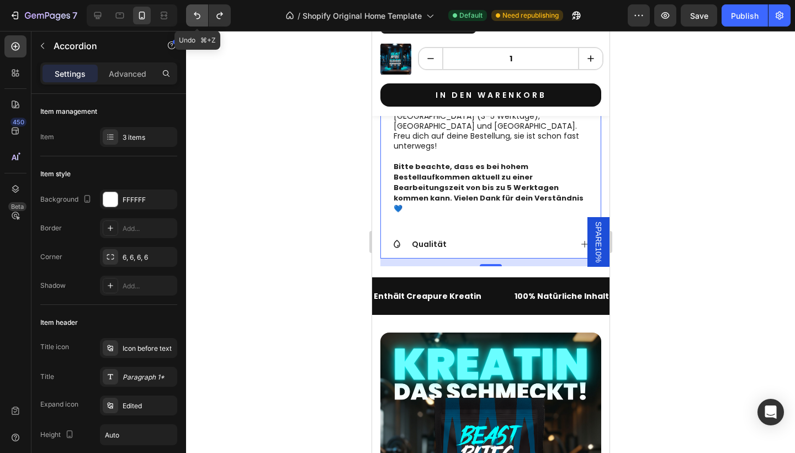
click at [197, 13] on icon "Undo/Redo" at bounding box center [197, 15] width 11 height 11
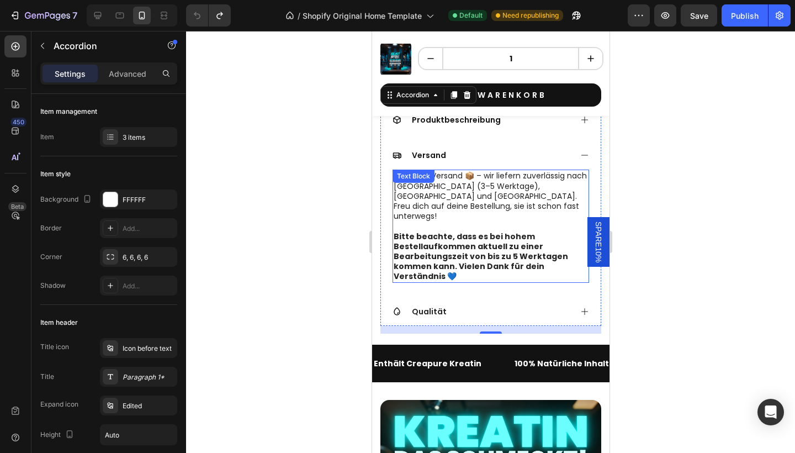
scroll to position [792, 0]
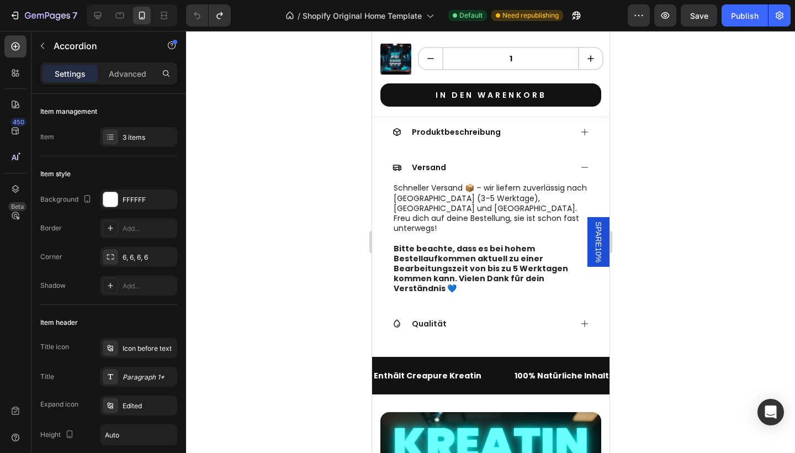
click at [529, 139] on div "Produktbeschreibung" at bounding box center [481, 131] width 179 height 13
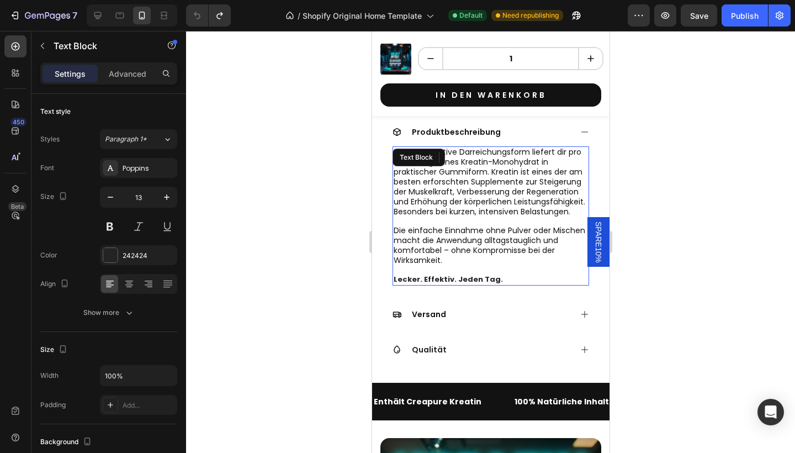
click at [481, 266] on span "Die einfache Einnahme ohne Pulver oder Mischen macht die Anwendung alltagstaugl…" at bounding box center [489, 245] width 192 height 41
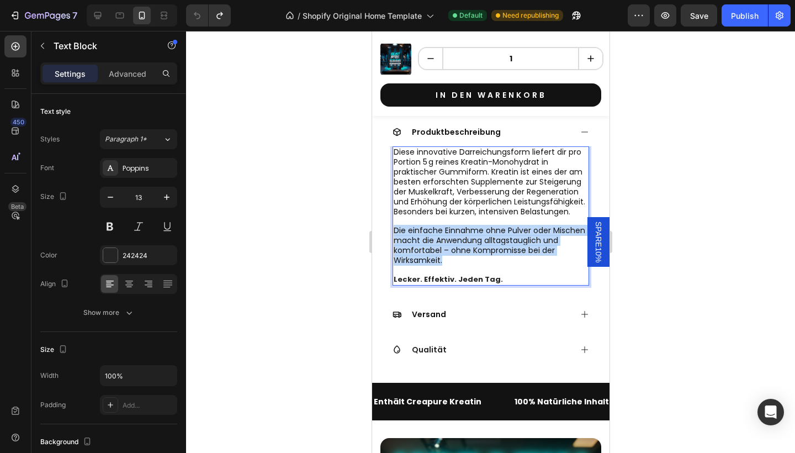
click at [481, 266] on span "Die einfache Einnahme ohne Pulver oder Mischen macht die Anwendung alltagstaugl…" at bounding box center [489, 245] width 192 height 41
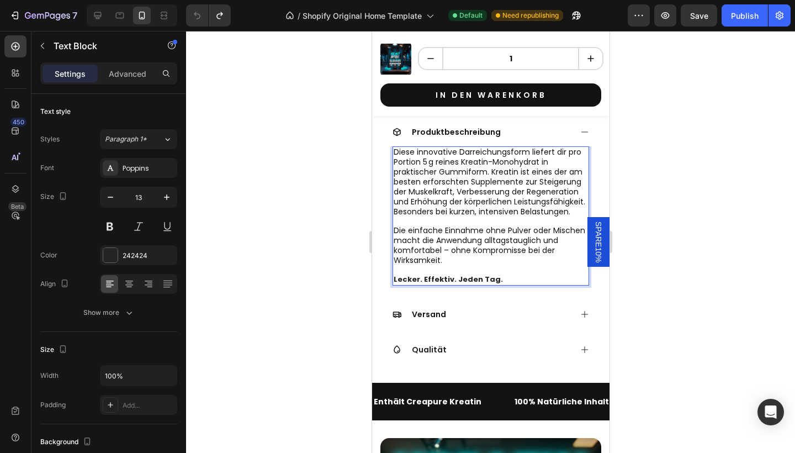
click at [478, 284] on strong "Lecker. Effektiv. Jeden Tag." at bounding box center [447, 279] width 109 height 10
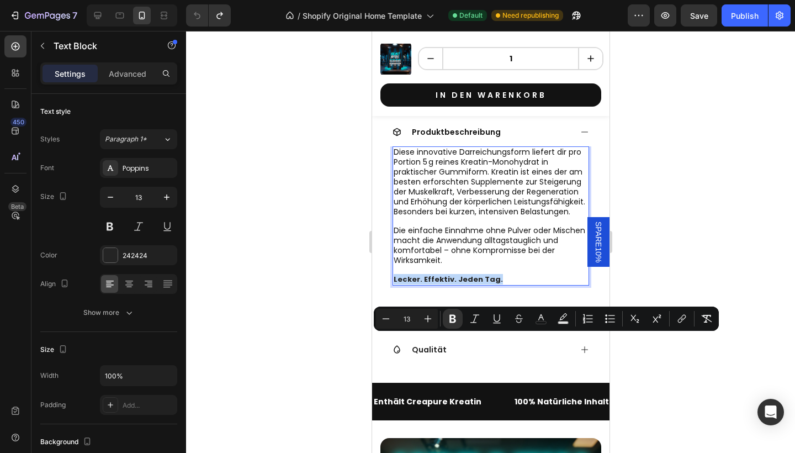
click at [431, 307] on div "Minus 13 Plus Bold Italic Underline Strikethrough color Text Background Color N…" at bounding box center [546, 319] width 345 height 24
click at [431, 309] on button "Plus" at bounding box center [428, 319] width 20 height 20
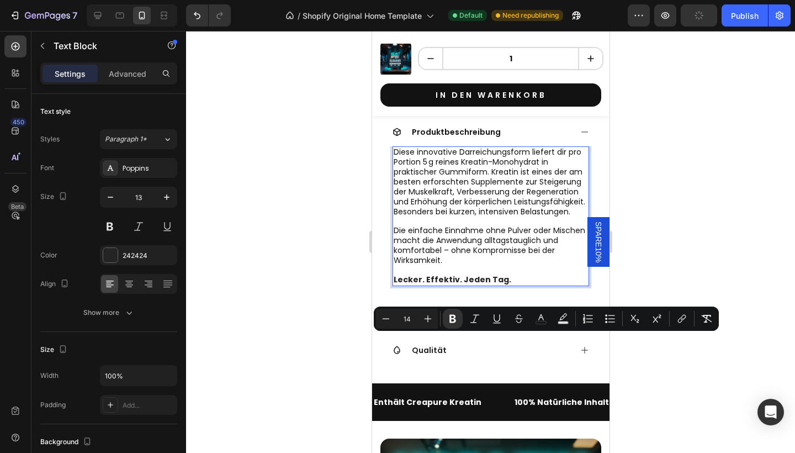
type input "13"
click at [440, 226] on p "Rich Text Editor. Editing area: main" at bounding box center [490, 221] width 194 height 9
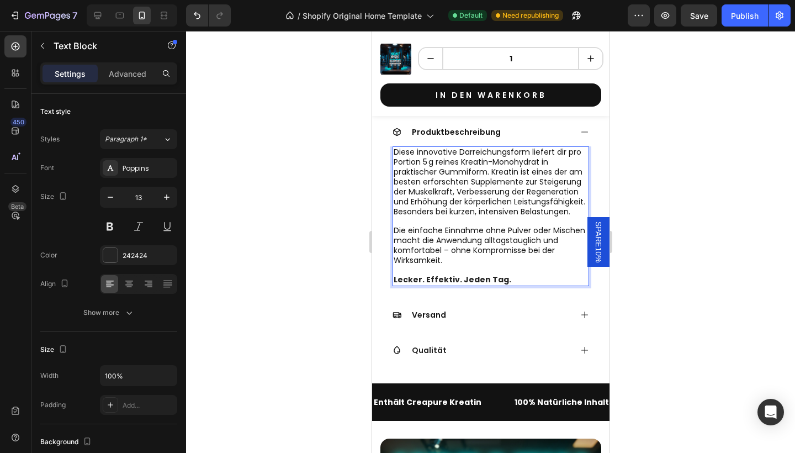
click at [441, 226] on p "Rich Text Editor. Editing area: main" at bounding box center [490, 221] width 194 height 9
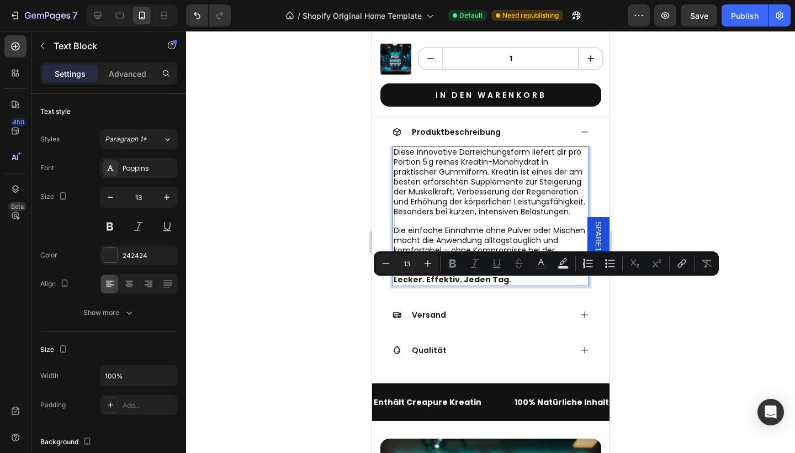
type input "14"
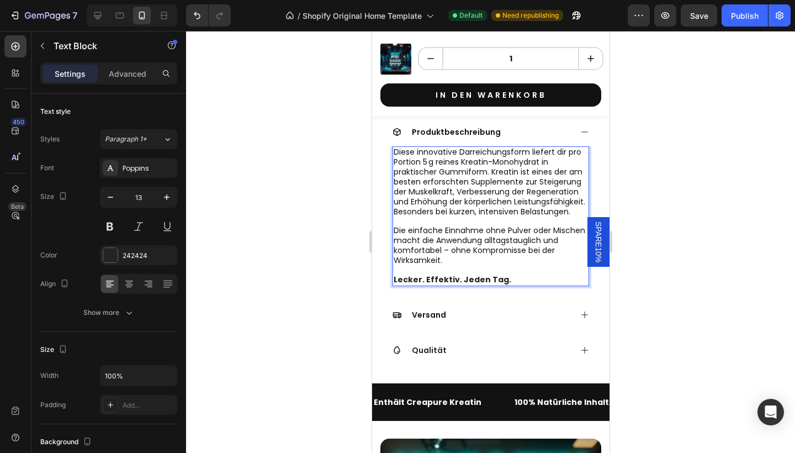
click at [443, 266] on span "Die einfache Einnahme ohne Pulver oder Mischen macht die Anwendung alltagstaugl…" at bounding box center [489, 245] width 192 height 41
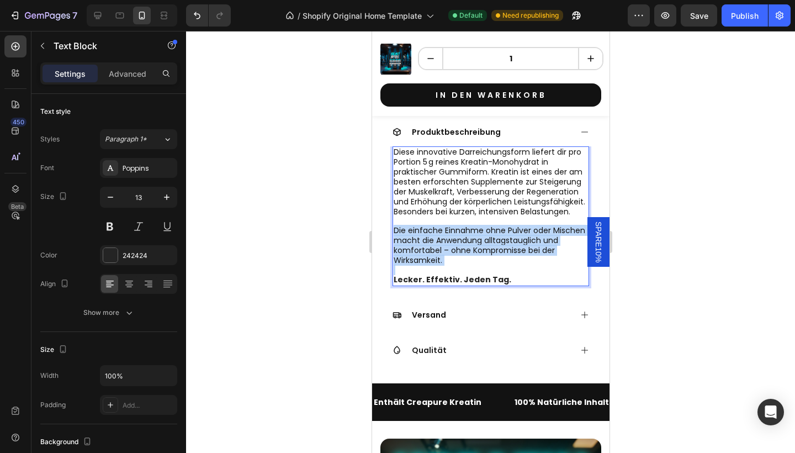
click at [443, 266] on span "Die einfache Einnahme ohne Pulver oder Mischen macht die Anwendung alltagstaugl…" at bounding box center [489, 245] width 192 height 41
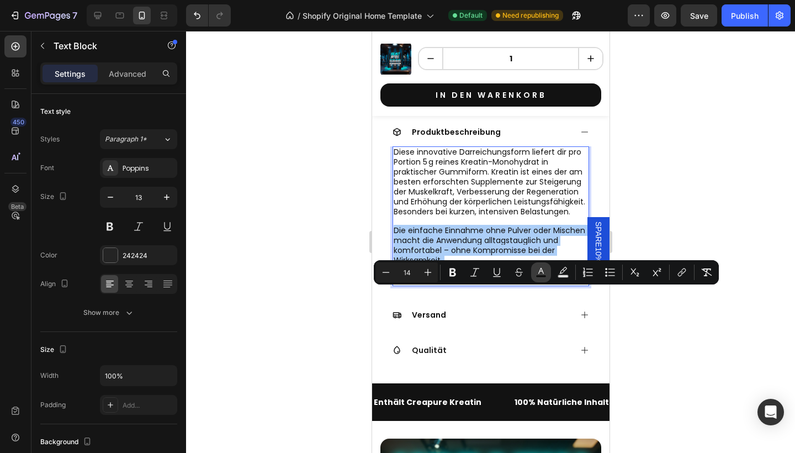
click at [541, 271] on icon "Editor contextual toolbar" at bounding box center [542, 271] width 6 height 6
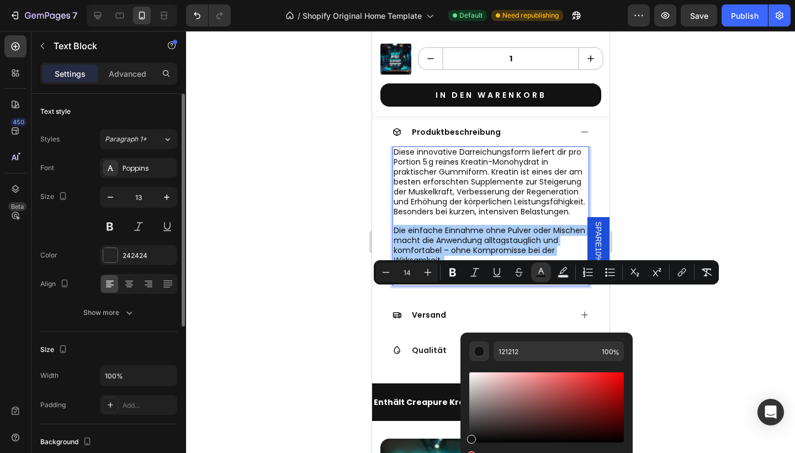
click at [140, 243] on div "Font Poppins Size 13 Color 242424 Align Show more" at bounding box center [108, 240] width 137 height 165
click at [140, 249] on div "242424" at bounding box center [138, 255] width 77 height 20
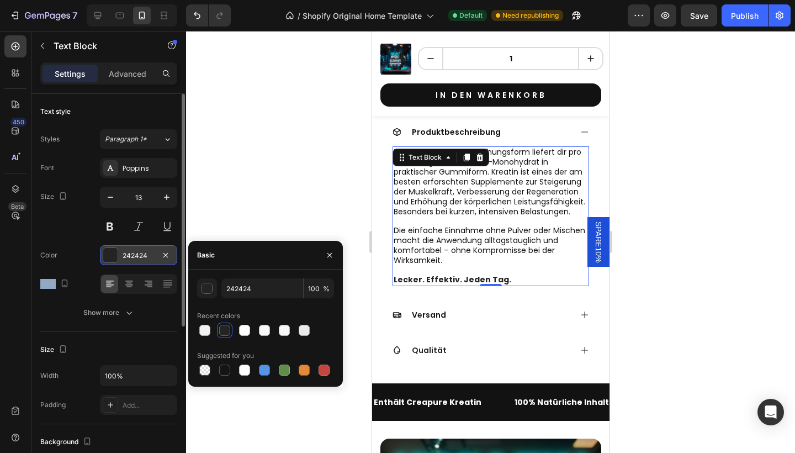
click at [140, 249] on div "242424" at bounding box center [138, 255] width 77 height 20
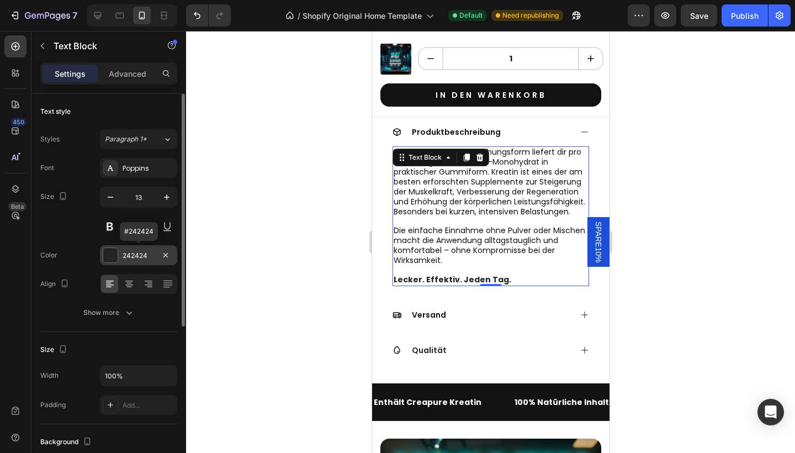
click at [140, 249] on div "242424" at bounding box center [138, 255] width 77 height 20
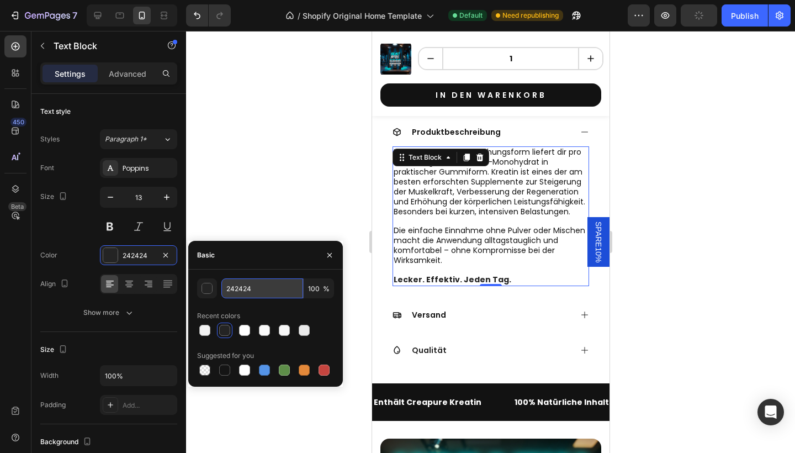
click at [255, 296] on input "242424" at bounding box center [262, 288] width 82 height 20
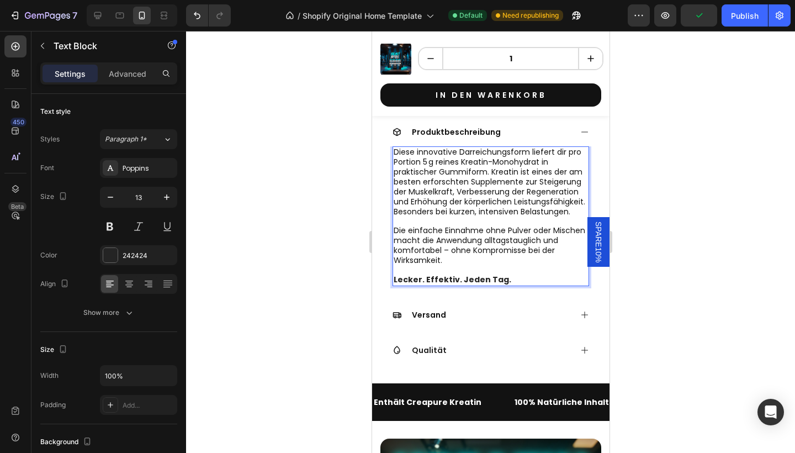
click at [507, 266] on span "Die einfache Einnahme ohne Pulver oder Mischen macht die Anwendung alltagstaugl…" at bounding box center [489, 245] width 192 height 41
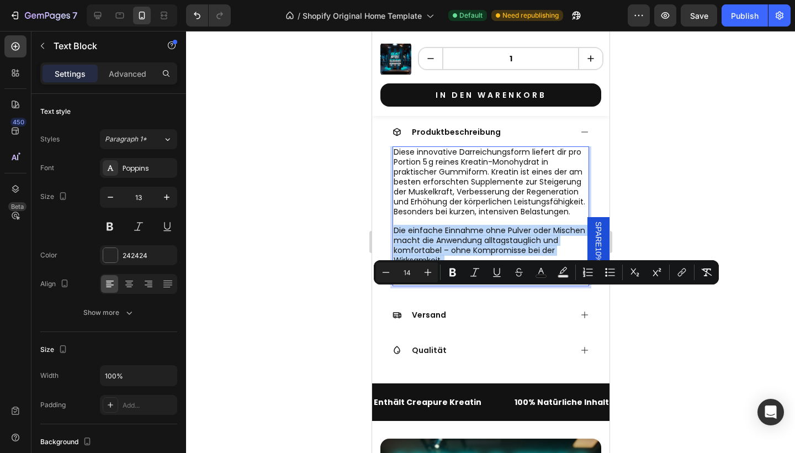
click at [507, 266] on span "Die einfache Einnahme ohne Pulver oder Mischen macht die Anwendung alltagstaugl…" at bounding box center [489, 245] width 192 height 41
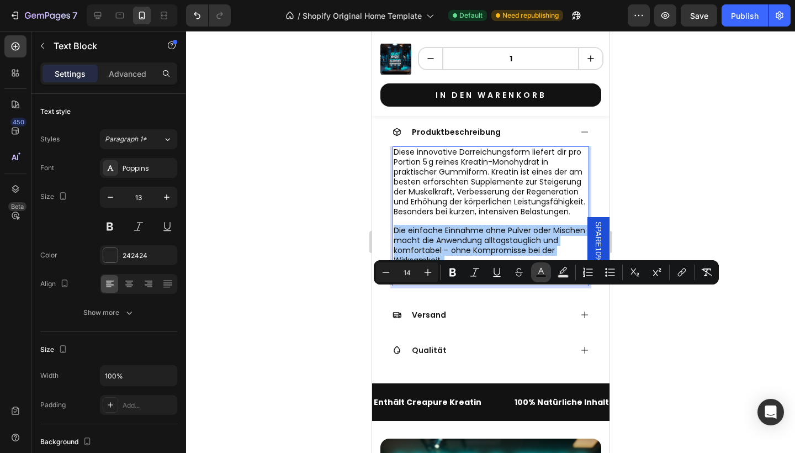
click at [539, 263] on button "color" at bounding box center [541, 272] width 20 height 20
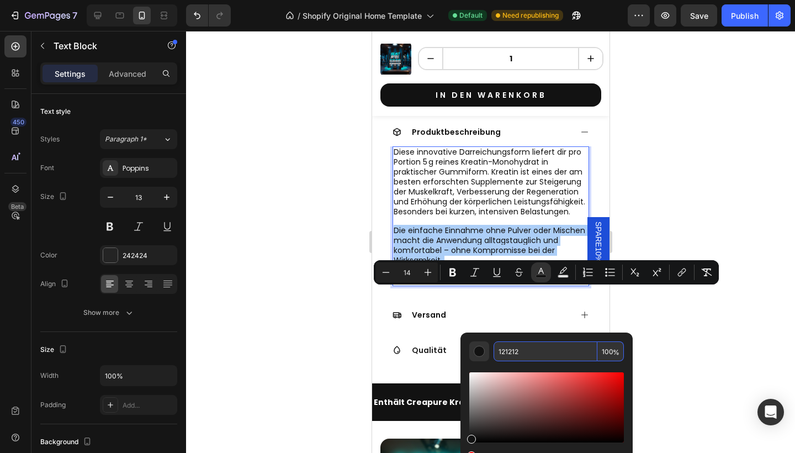
click at [514, 346] on input "121212" at bounding box center [546, 351] width 104 height 20
paste input "242424"
type input "242424"
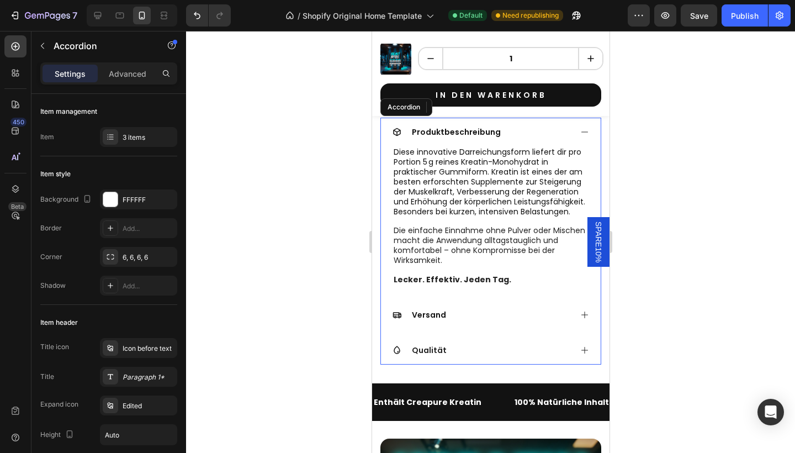
click at [482, 138] on span "Produktbeschreibung" at bounding box center [456, 131] width 89 height 11
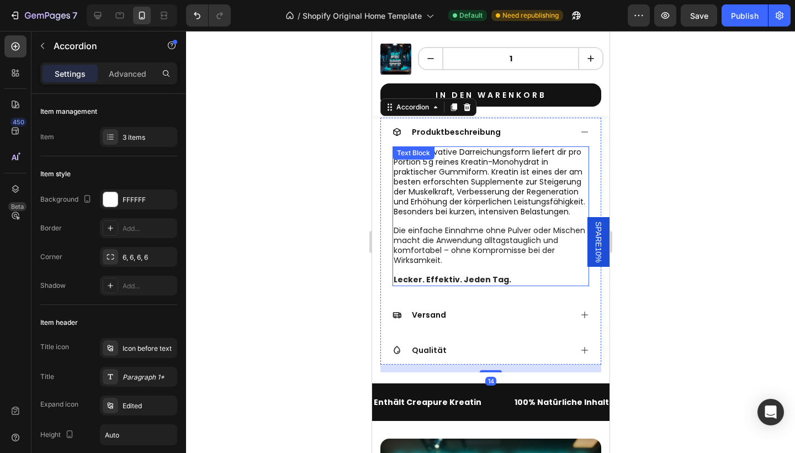
click at [494, 217] on span "Diese innovative Darreichungsform liefert dir pro Portion 5 g reines Kreatin-Mo…" at bounding box center [489, 181] width 192 height 70
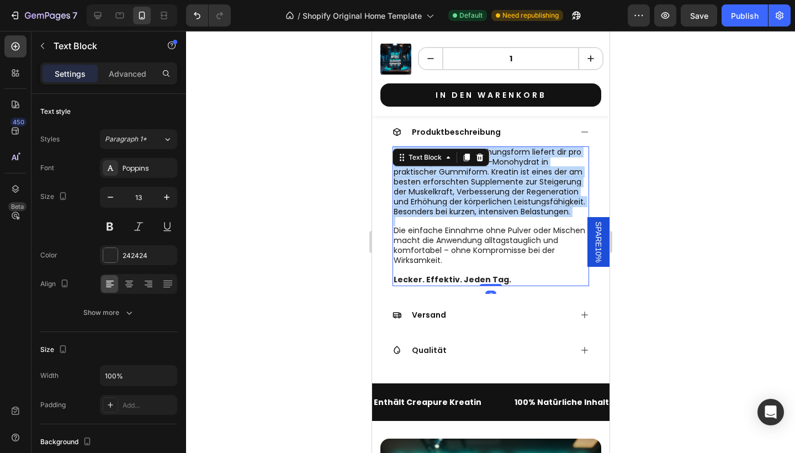
click at [494, 217] on span "Diese innovative Darreichungsform liefert dir pro Portion 5 g reines Kreatin-Mo…" at bounding box center [489, 181] width 192 height 70
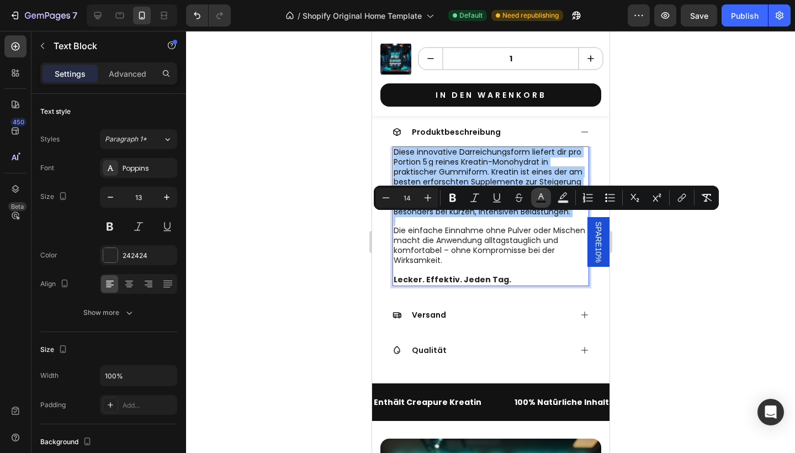
click at [540, 199] on icon "Editor contextual toolbar" at bounding box center [541, 197] width 11 height 11
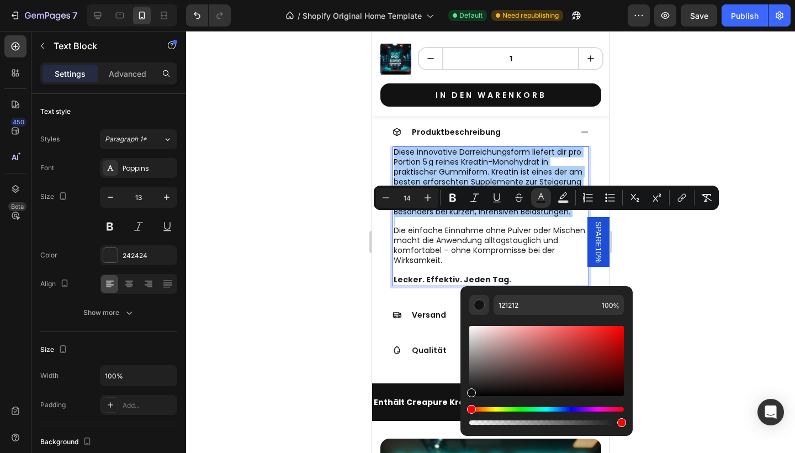
click at [525, 323] on div "Editor contextual toolbar" at bounding box center [547, 371] width 155 height 112
click at [524, 314] on input "121212" at bounding box center [546, 305] width 104 height 20
paste input "242424"
type input "242424"
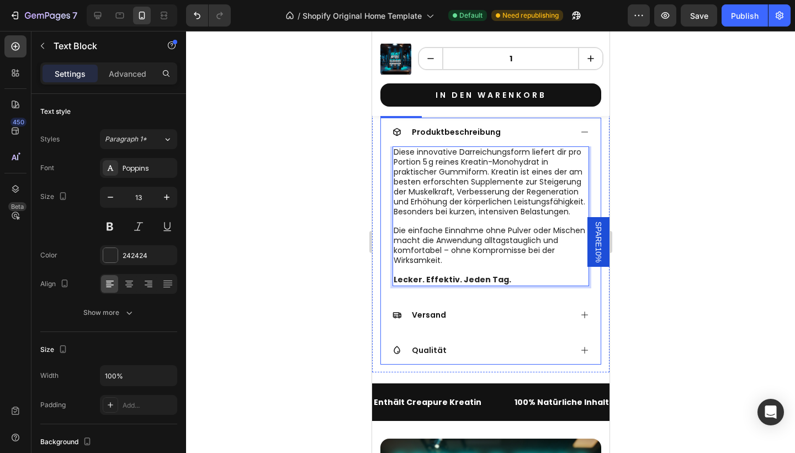
click at [450, 365] on div "Produktbeschreibung Diese innovative Darreichungsform liefert dir pro Portion 5…" at bounding box center [490, 241] width 221 height 247
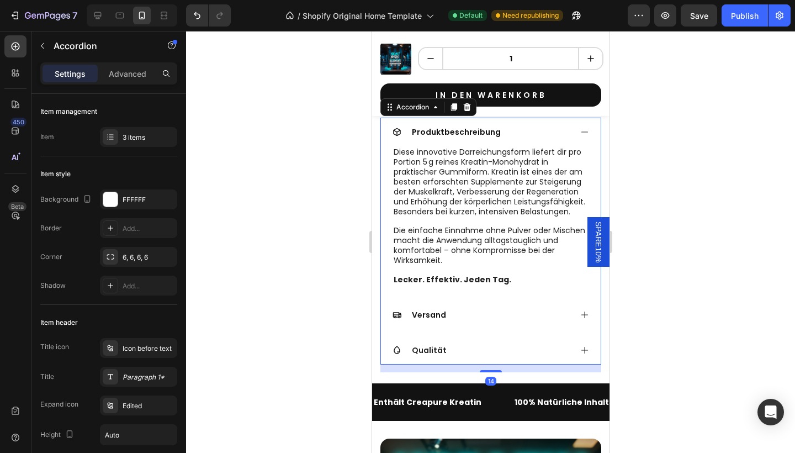
click at [449, 321] on div "Versand" at bounding box center [481, 314] width 179 height 13
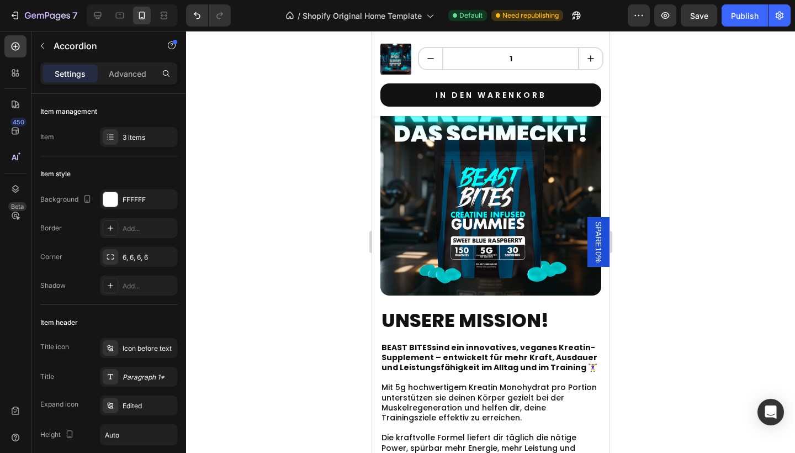
click at [440, 278] on img at bounding box center [490, 185] width 221 height 221
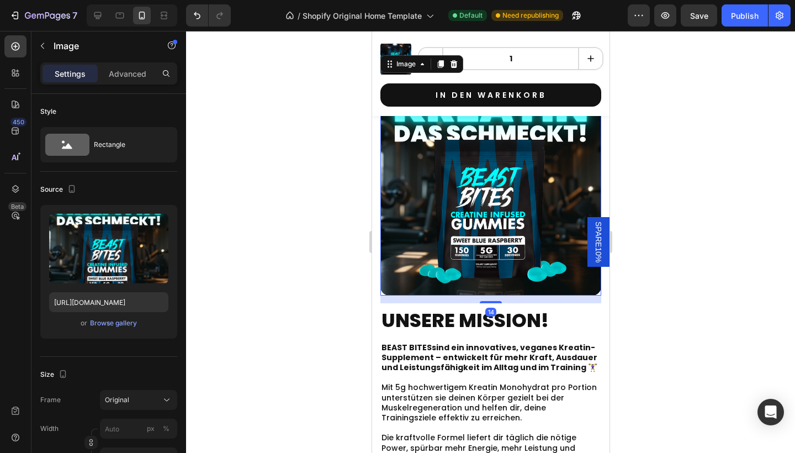
click at [440, 278] on img at bounding box center [490, 185] width 221 height 221
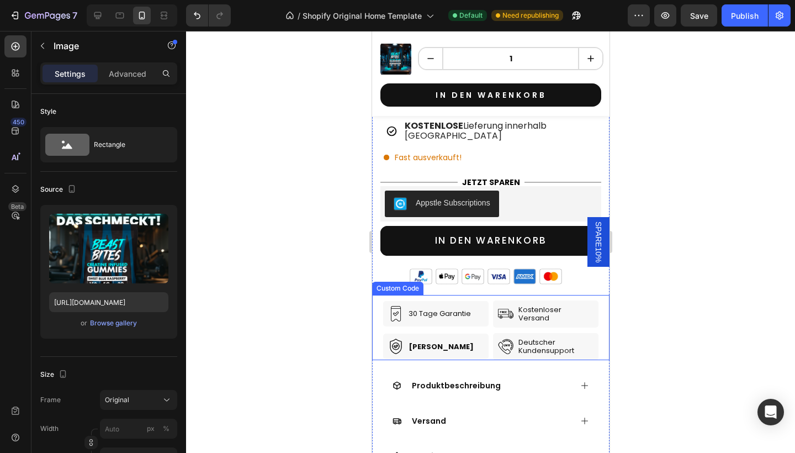
scroll to position [649, 0]
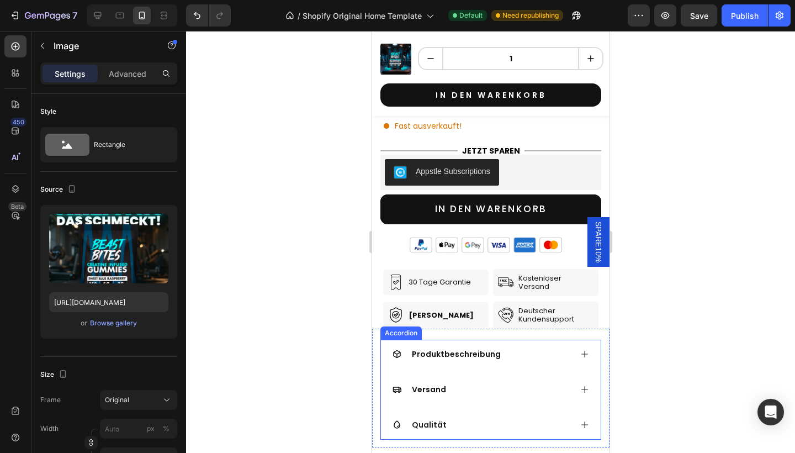
click at [448, 375] on div "Versand" at bounding box center [491, 389] width 220 height 29
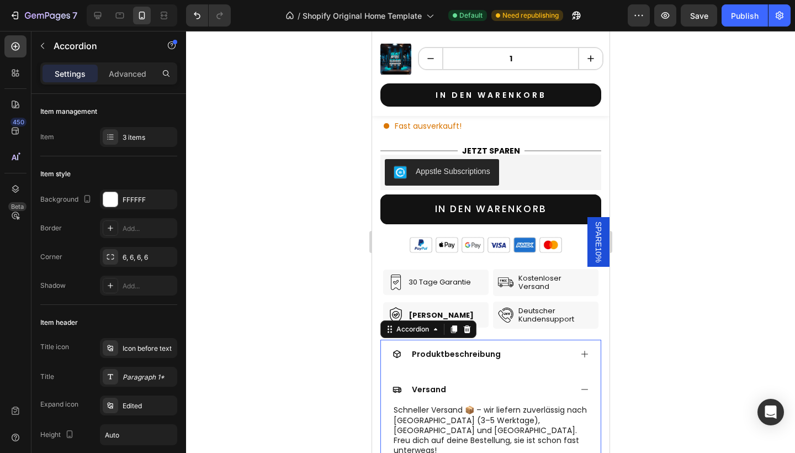
click at [439, 347] on div "Produktbeschreibung" at bounding box center [456, 353] width 92 height 13
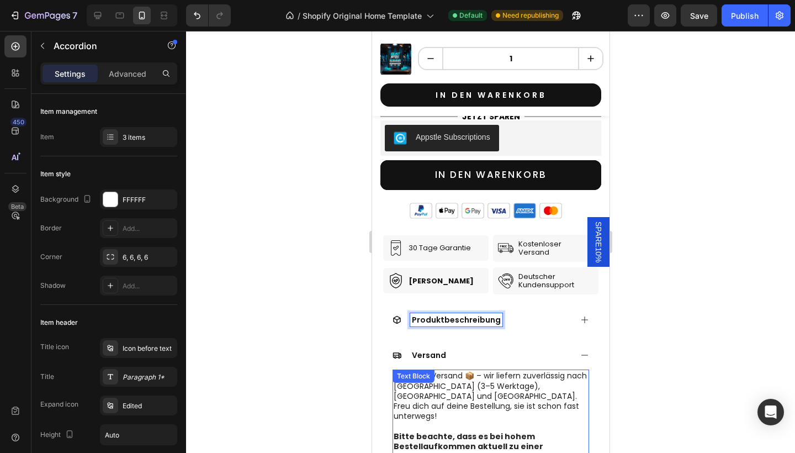
scroll to position [701, 0]
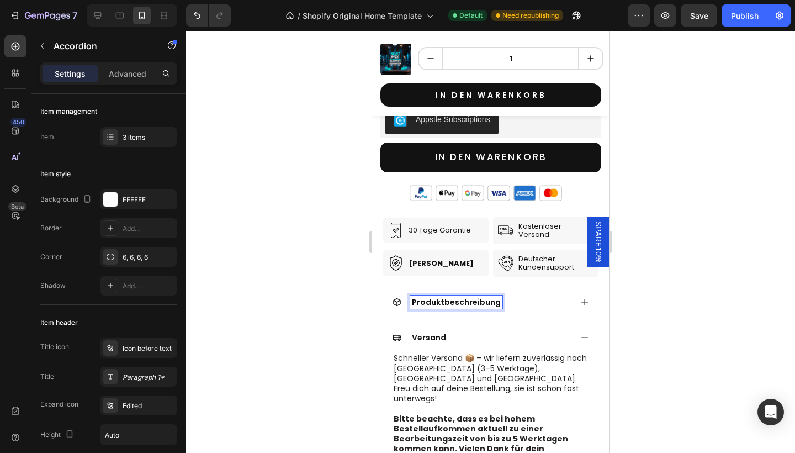
click at [421, 308] on div "Produktbeschreibung Versand Schneller Versand 📦 – wir liefern zuverlässig nach …" at bounding box center [490, 398] width 221 height 220
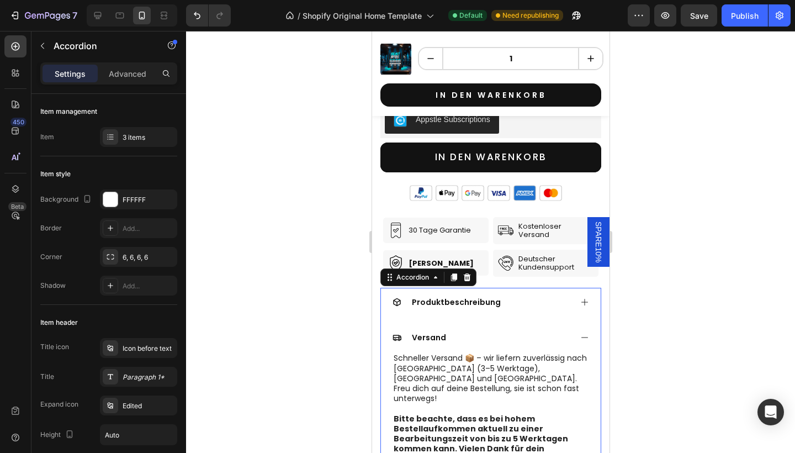
click at [421, 304] on div "Produktbeschreibung" at bounding box center [491, 302] width 220 height 29
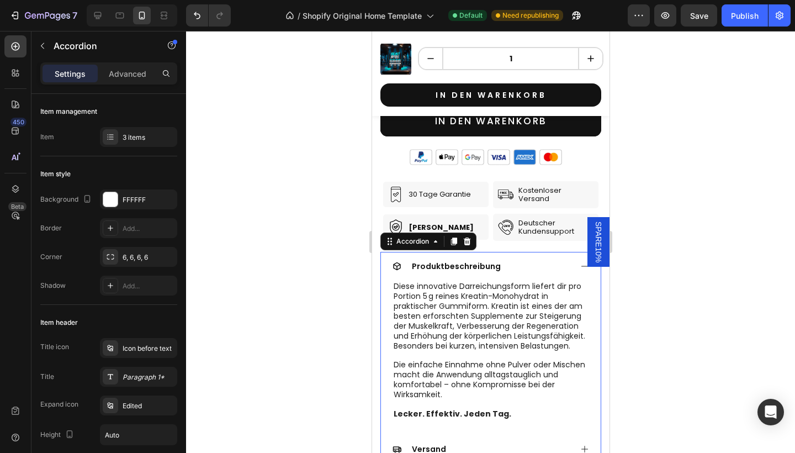
scroll to position [753, 0]
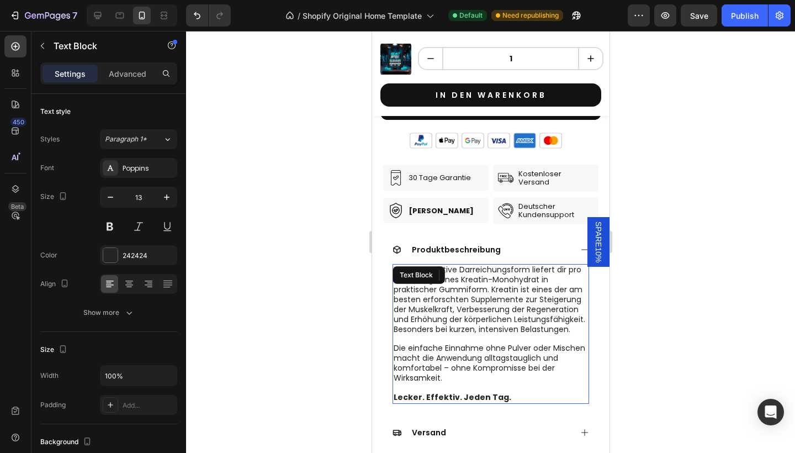
click at [434, 314] on span "Diese innovative Darreichungsform liefert dir pro Portion 5 g reines Kreatin-Mo…" at bounding box center [489, 299] width 192 height 70
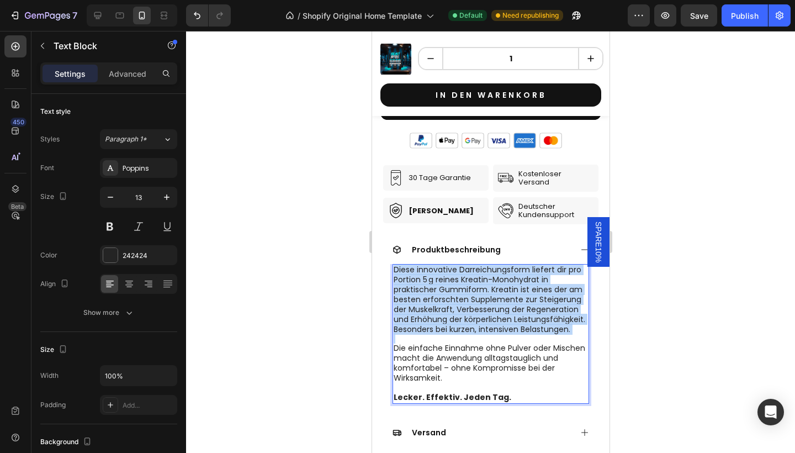
click at [434, 314] on span "Diese innovative Darreichungsform liefert dir pro Portion 5 g reines Kreatin-Mo…" at bounding box center [489, 299] width 192 height 70
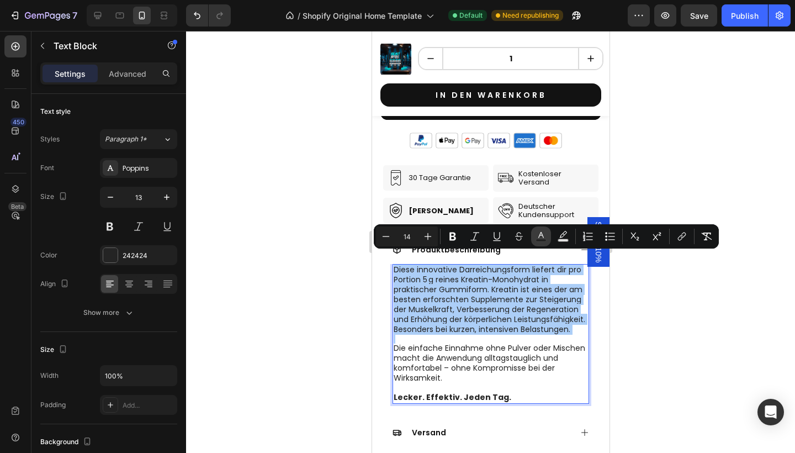
click at [542, 234] on icon "Editor contextual toolbar" at bounding box center [542, 235] width 6 height 6
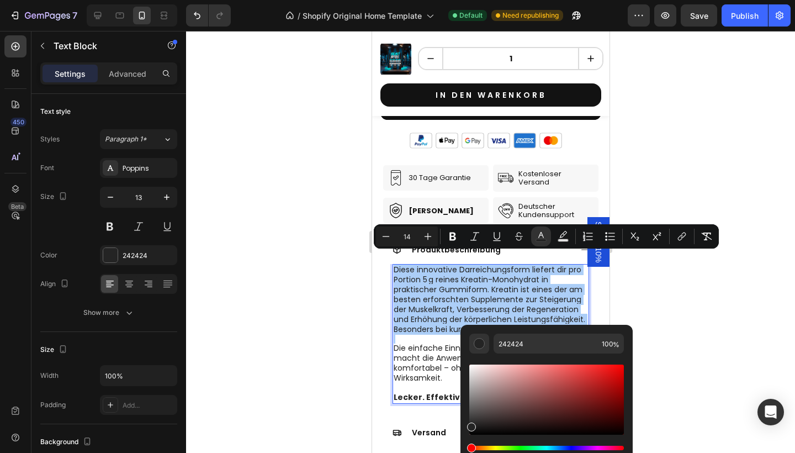
click at [322, 287] on div at bounding box center [490, 242] width 609 height 422
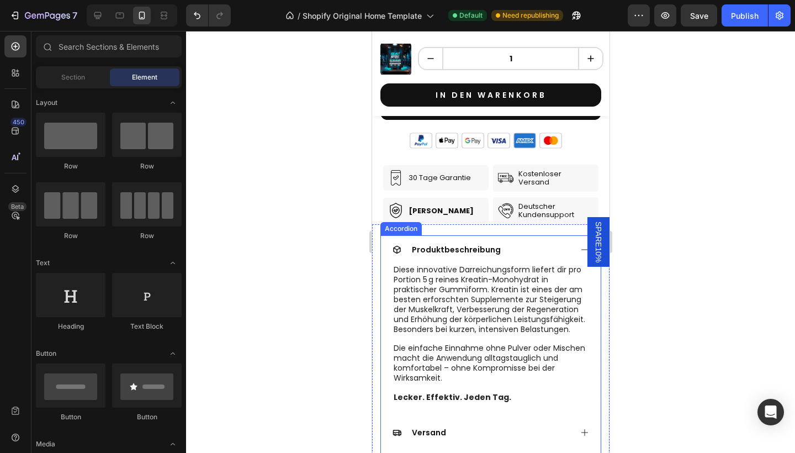
click at [418, 427] on span "Versand" at bounding box center [429, 432] width 34 height 11
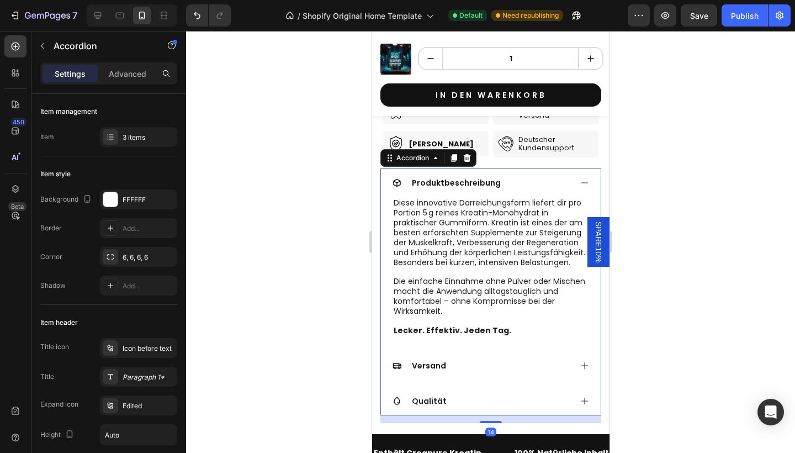
click at [478, 359] on div "Versand" at bounding box center [481, 365] width 179 height 13
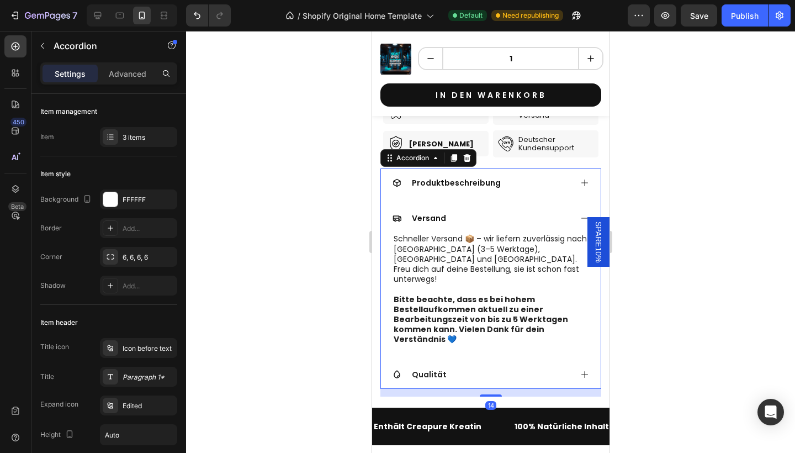
scroll to position [852, 0]
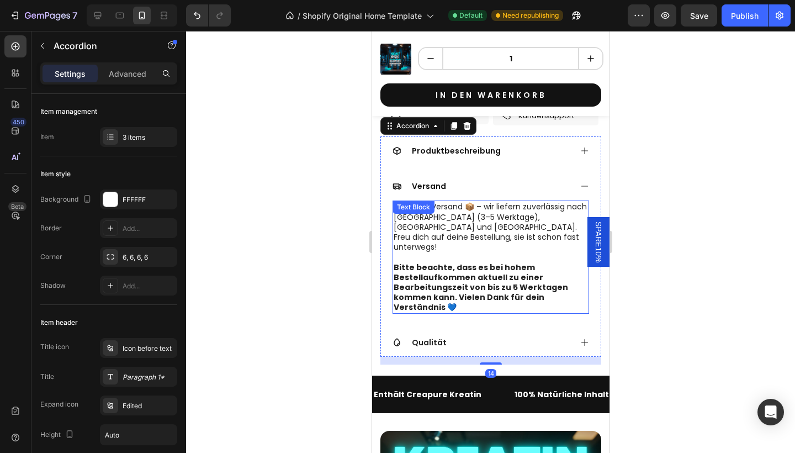
click at [416, 207] on div "Schneller Versand 📦 – wir liefern zuverlässig nach [GEOGRAPHIC_DATA] (3–5 Werkt…" at bounding box center [490, 257] width 197 height 113
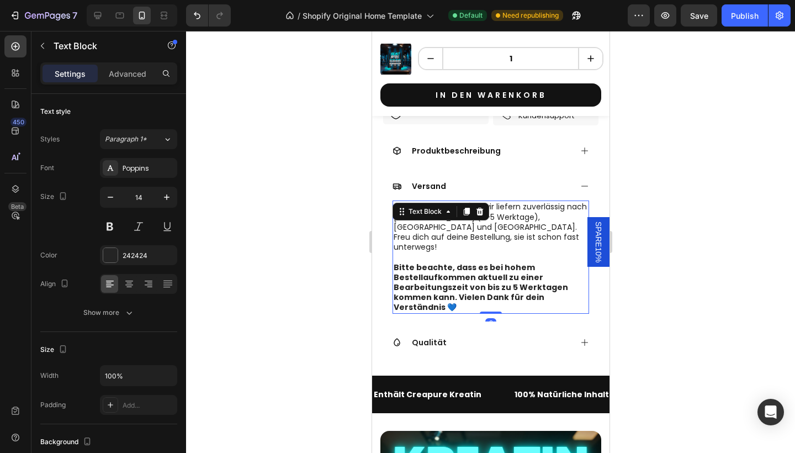
click at [416, 207] on div "Text Block" at bounding box center [425, 211] width 60 height 13
click at [433, 252] on p at bounding box center [490, 257] width 194 height 10
click at [463, 218] on p "Schneller Versand 📦 – wir liefern zuverlässig nach [GEOGRAPHIC_DATA] (3–5 Werkt…" at bounding box center [490, 227] width 194 height 50
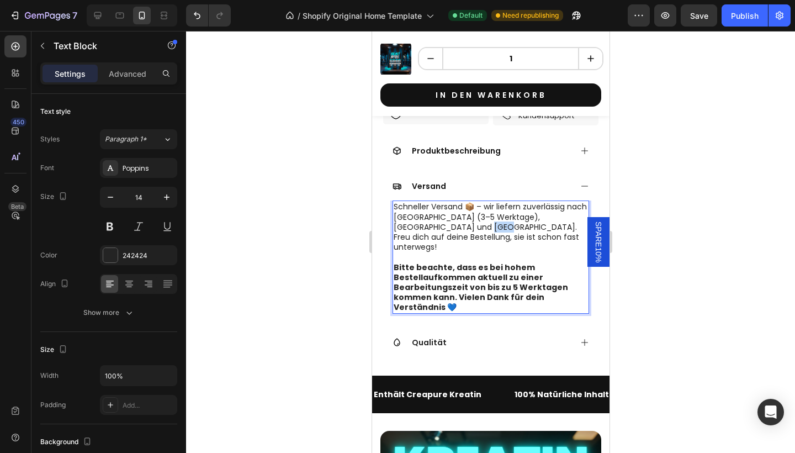
click at [463, 218] on p "Schneller Versand 📦 – wir liefern zuverlässig nach [GEOGRAPHIC_DATA] (3–5 Werkt…" at bounding box center [490, 227] width 194 height 50
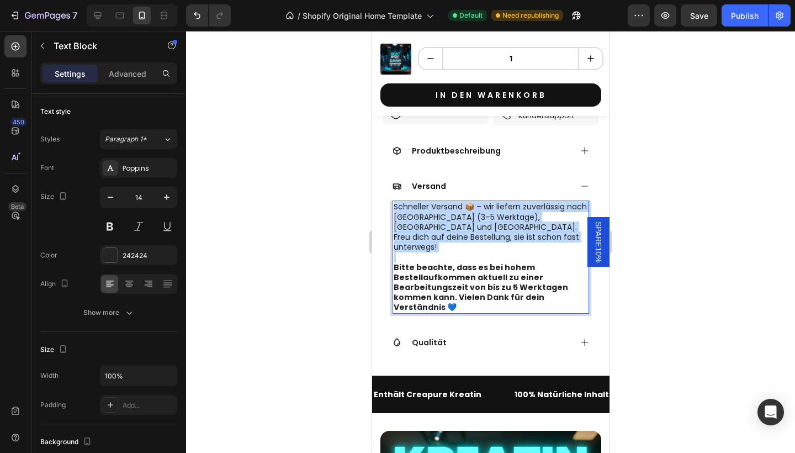
click at [463, 218] on p "Schneller Versand 📦 – wir liefern zuverlässig nach [GEOGRAPHIC_DATA] (3–5 Werkt…" at bounding box center [490, 227] width 194 height 50
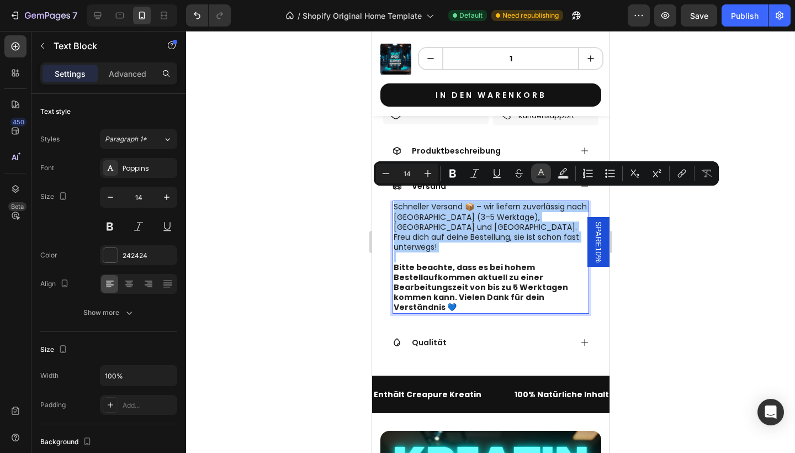
click at [532, 174] on button "Text Color" at bounding box center [541, 174] width 20 height 20
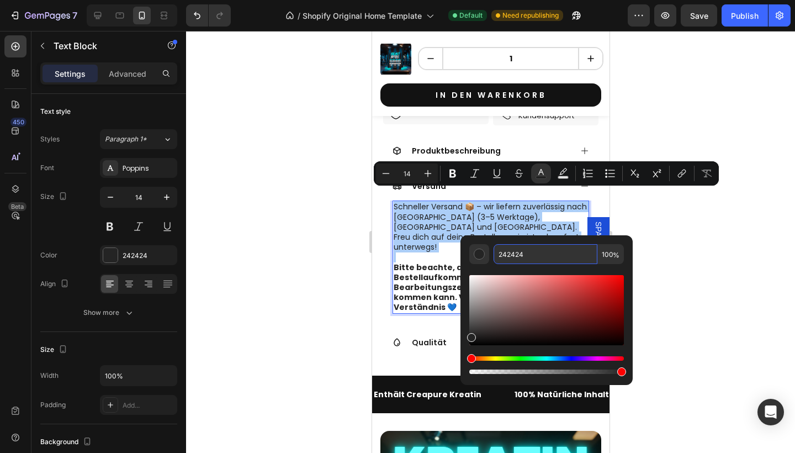
click at [521, 249] on input "242424" at bounding box center [546, 254] width 104 height 20
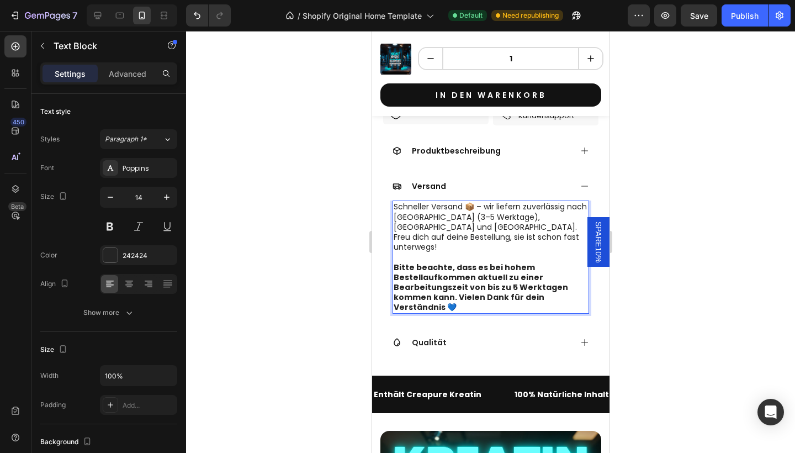
click at [447, 277] on strong "Bitte beachte, dass es bei hohem Bestellaufkommen aktuell zu einer Bearbeitungs…" at bounding box center [480, 287] width 175 height 51
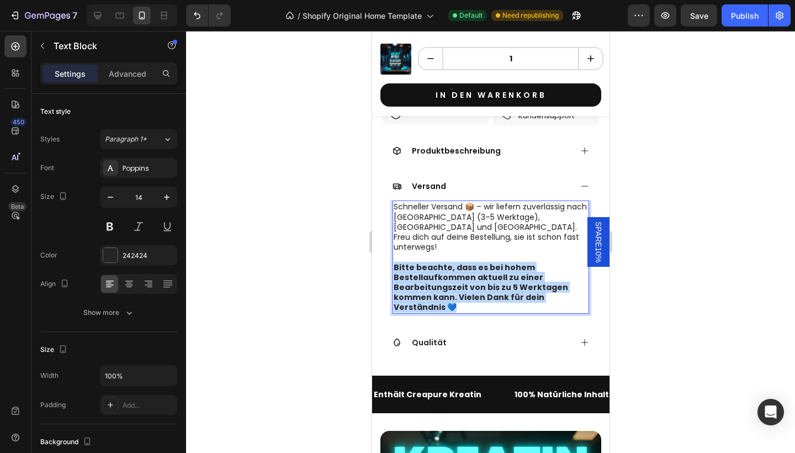
click at [447, 277] on strong "Bitte beachte, dass es bei hohem Bestellaufkommen aktuell zu einer Bearbeitungs…" at bounding box center [480, 287] width 175 height 51
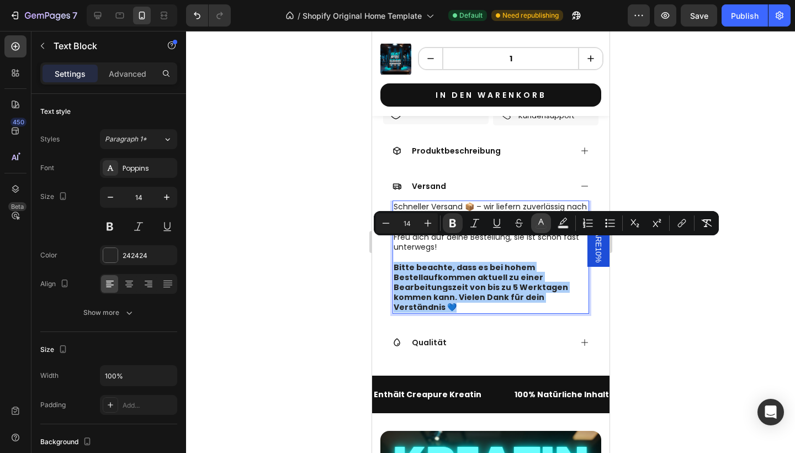
click at [533, 226] on button "color" at bounding box center [541, 223] width 20 height 20
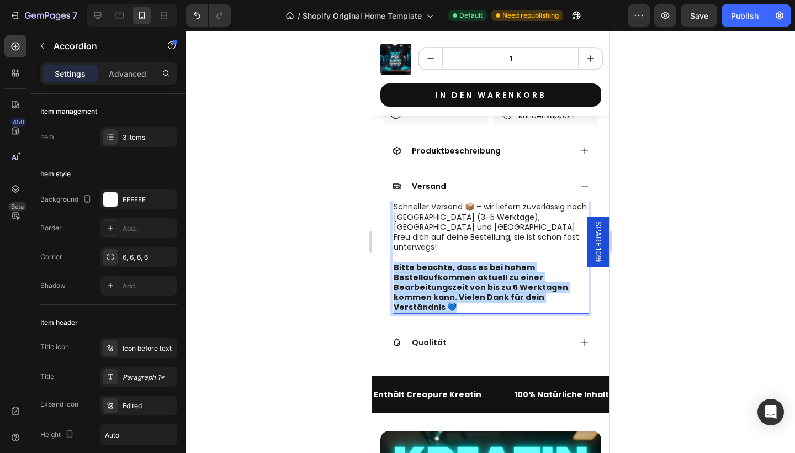
click at [439, 328] on div "Qualität" at bounding box center [491, 342] width 220 height 29
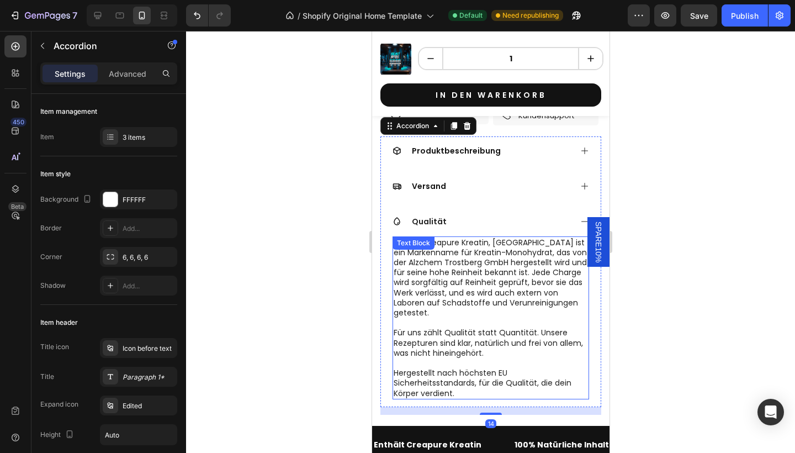
click at [439, 318] on span "Enthält Creapure Kreatin, [GEOGRAPHIC_DATA] ist ein Markenname für Kreatin-Mono…" at bounding box center [489, 277] width 193 height 81
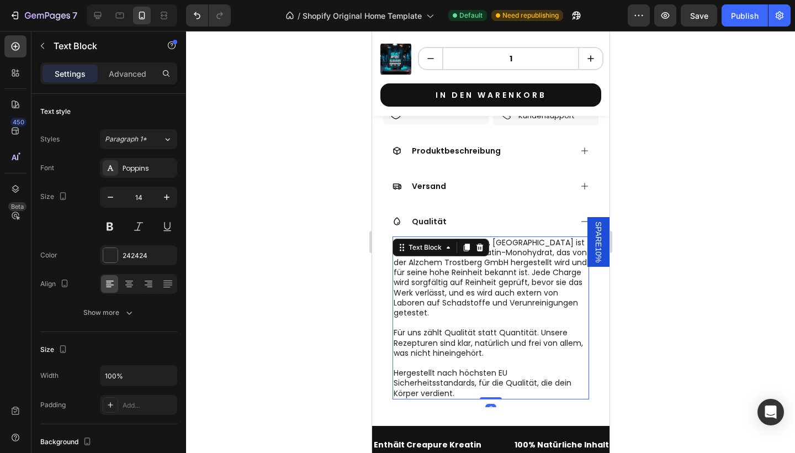
click at [439, 327] on span "Für uns zählt Qualität statt Quantität. Unsere Rezepturen sind klar, natürlich …" at bounding box center [487, 342] width 189 height 31
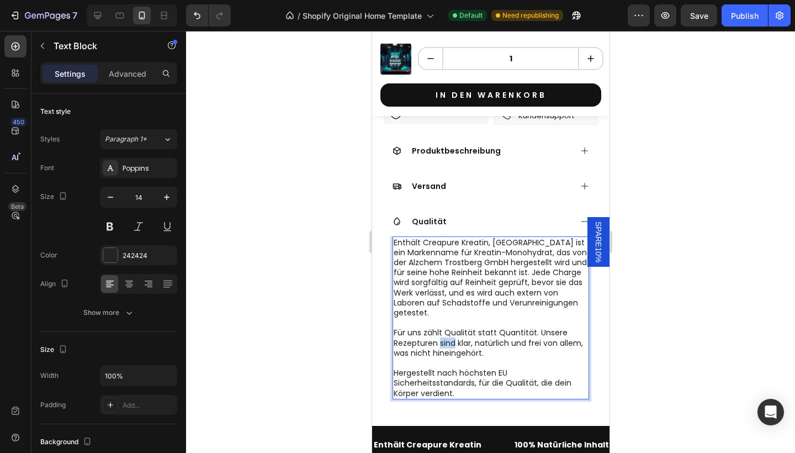
click at [439, 327] on span "Für uns zählt Qualität statt Quantität. Unsere Rezepturen sind klar, natürlich …" at bounding box center [487, 342] width 189 height 31
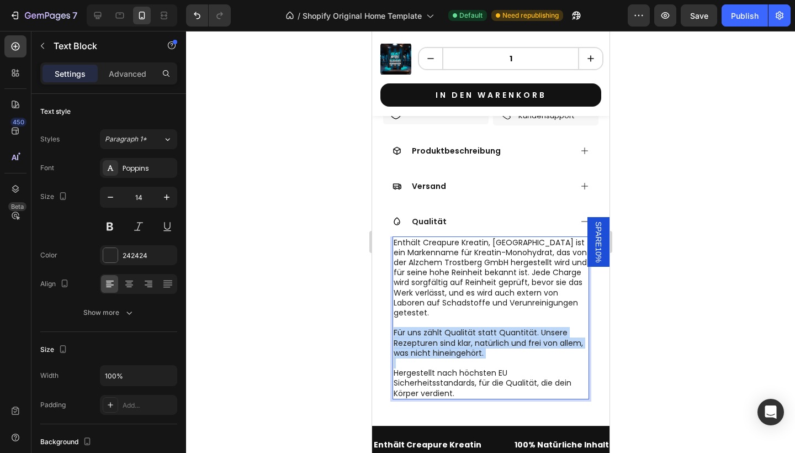
click at [439, 327] on span "Für uns zählt Qualität statt Quantität. Unsere Rezepturen sind klar, natürlich …" at bounding box center [487, 342] width 189 height 31
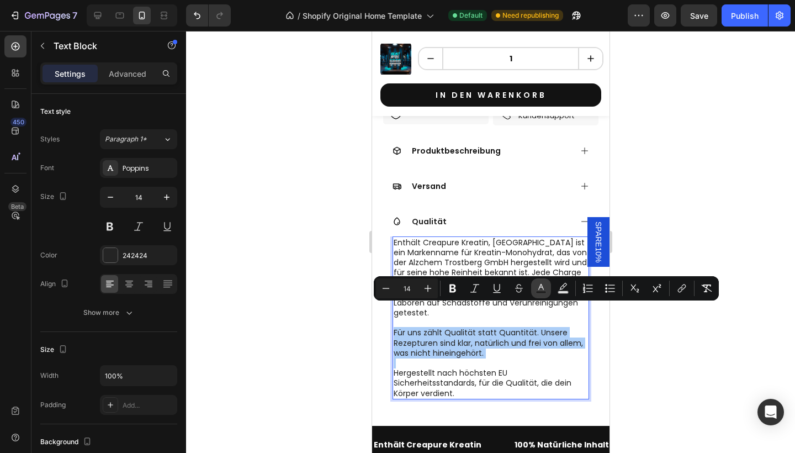
click at [539, 289] on icon "Editor contextual toolbar" at bounding box center [541, 288] width 11 height 11
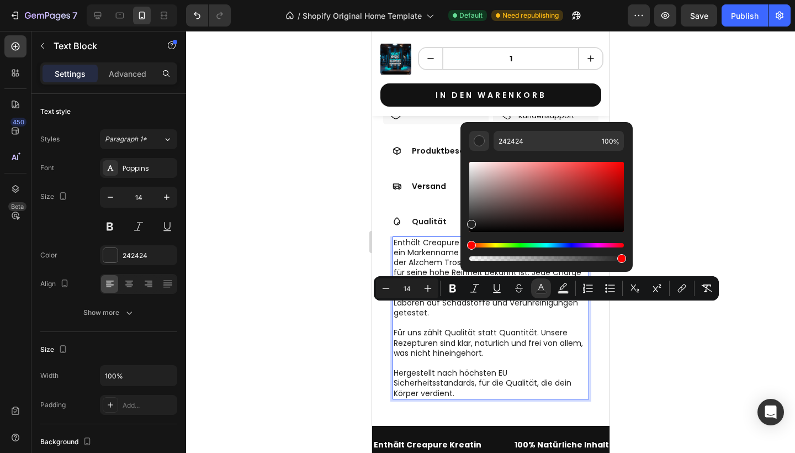
click at [403, 245] on span "Enthält Creapure Kreatin, [GEOGRAPHIC_DATA] ist ein Markenname für Kreatin-Mono…" at bounding box center [489, 277] width 193 height 81
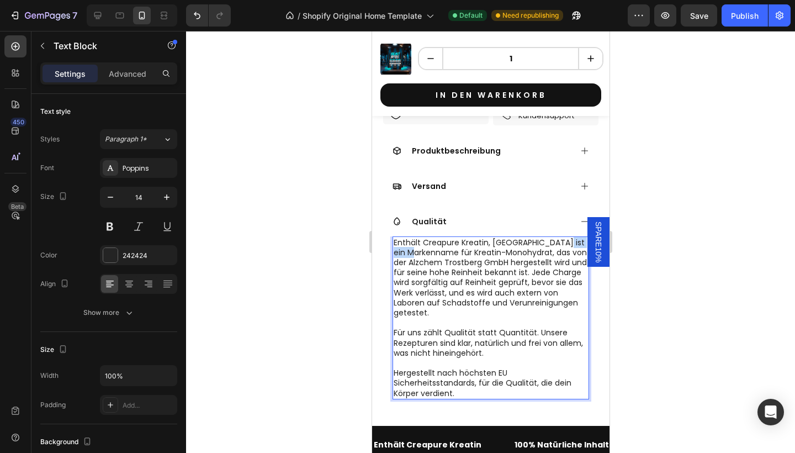
click at [403, 245] on span "Enthält Creapure Kreatin, [GEOGRAPHIC_DATA] ist ein Markenname für Kreatin-Mono…" at bounding box center [489, 277] width 193 height 81
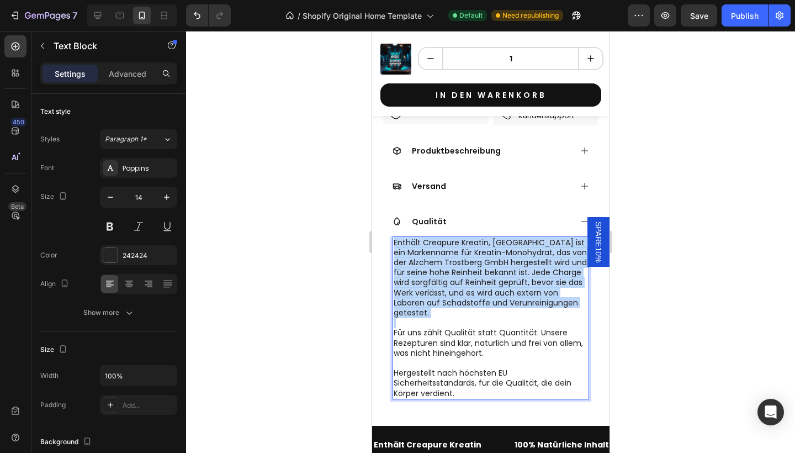
click at [403, 245] on span "Enthält Creapure Kreatin, [GEOGRAPHIC_DATA] ist ein Markenname für Kreatin-Mono…" at bounding box center [489, 277] width 193 height 81
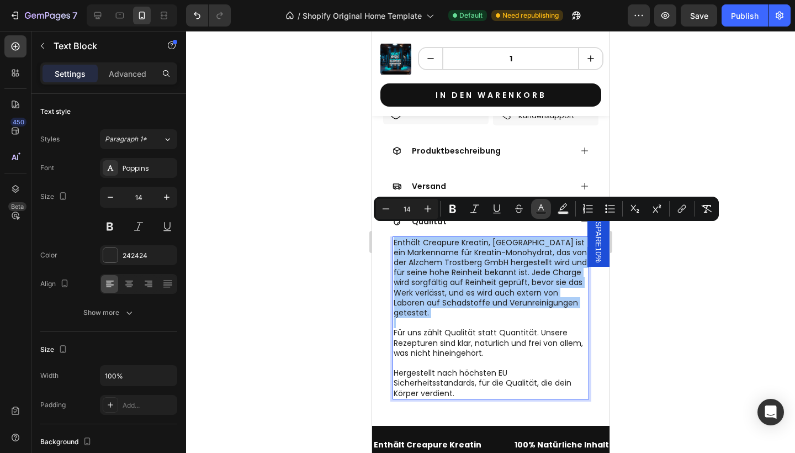
click at [540, 212] on rect "Editor contextual toolbar" at bounding box center [541, 213] width 10 height 3
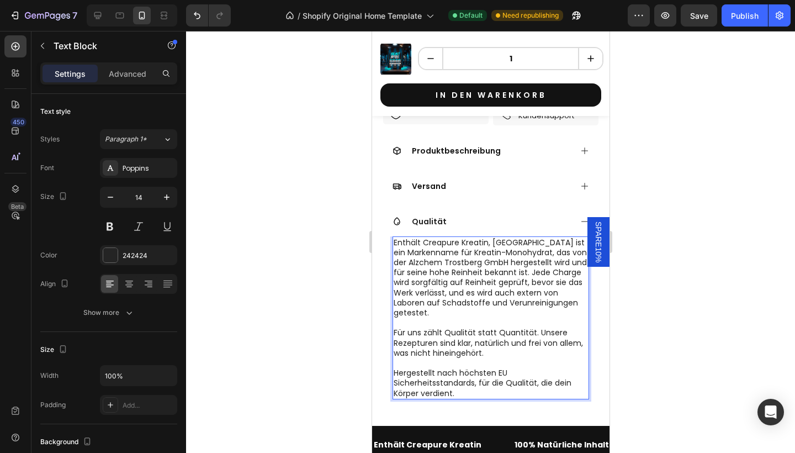
click at [403, 327] on span "Für uns zählt Qualität statt Quantität. Unsere Rezepturen sind klar, natürlich …" at bounding box center [487, 342] width 189 height 31
click at [431, 367] on span "Hergestellt nach höchsten EU Sicherheitsstandards, für die Qualität, die dein K…" at bounding box center [482, 382] width 178 height 31
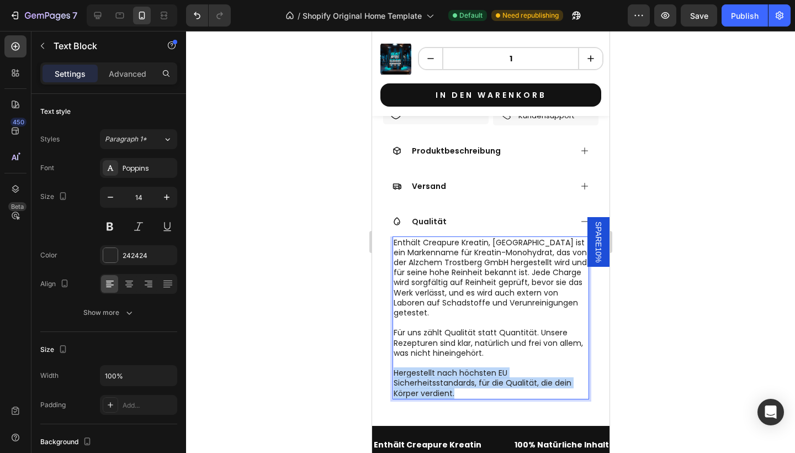
click at [431, 367] on span "Hergestellt nach höchsten EU Sicherheitsstandards, für die Qualität, die dein K…" at bounding box center [482, 382] width 178 height 31
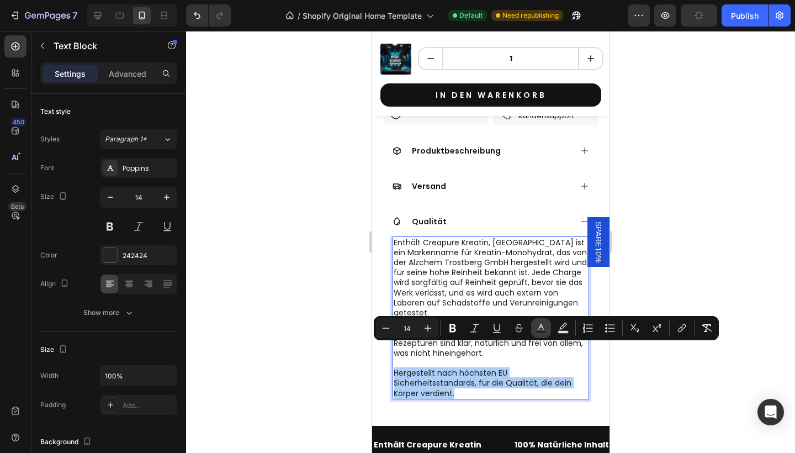
click at [539, 327] on icon "Editor contextual toolbar" at bounding box center [541, 328] width 11 height 11
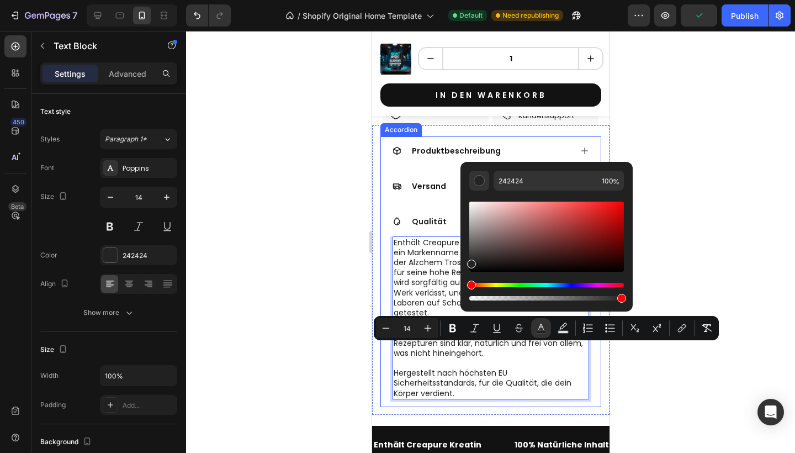
click at [394, 237] on span "Enthält Creapure Kreatin, [GEOGRAPHIC_DATA] ist ein Markenname für Kreatin-Mono…" at bounding box center [489, 277] width 193 height 81
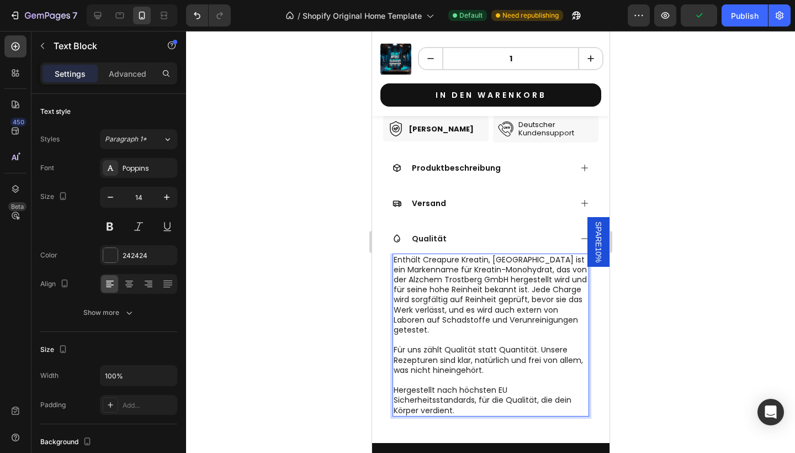
scroll to position [819, 0]
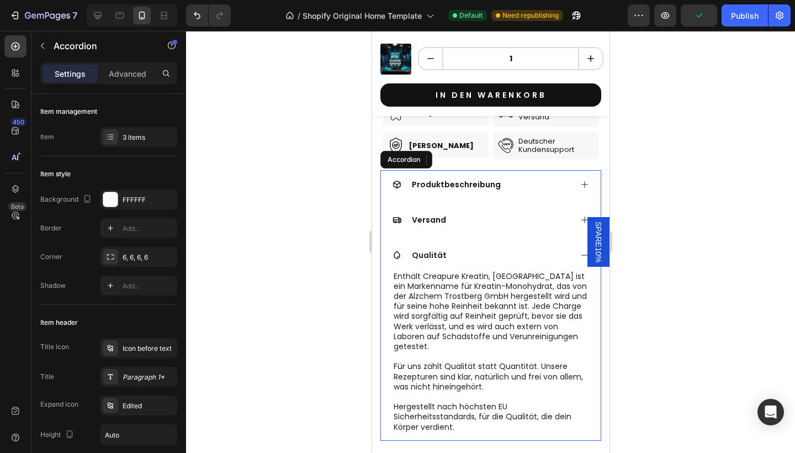
click at [488, 253] on div "Qualität" at bounding box center [491, 255] width 220 height 29
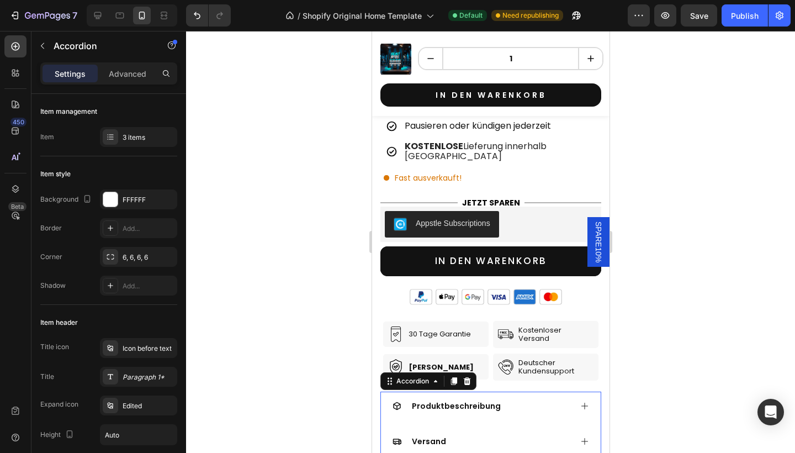
scroll to position [814, 0]
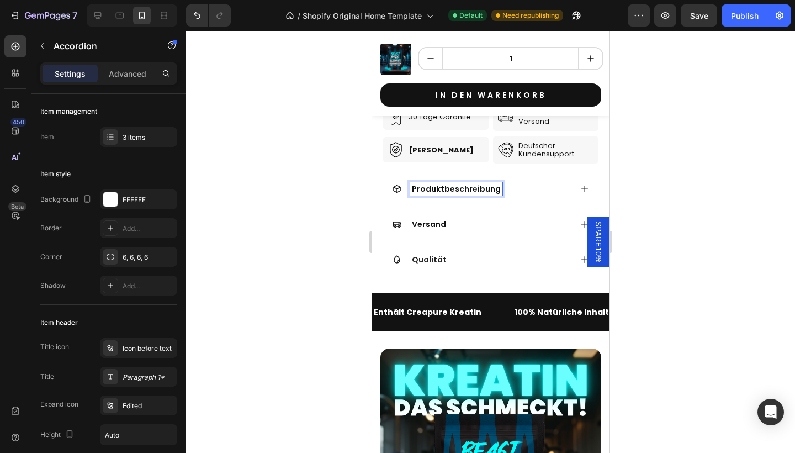
click at [509, 186] on div "Produktbeschreibung" at bounding box center [491, 189] width 220 height 29
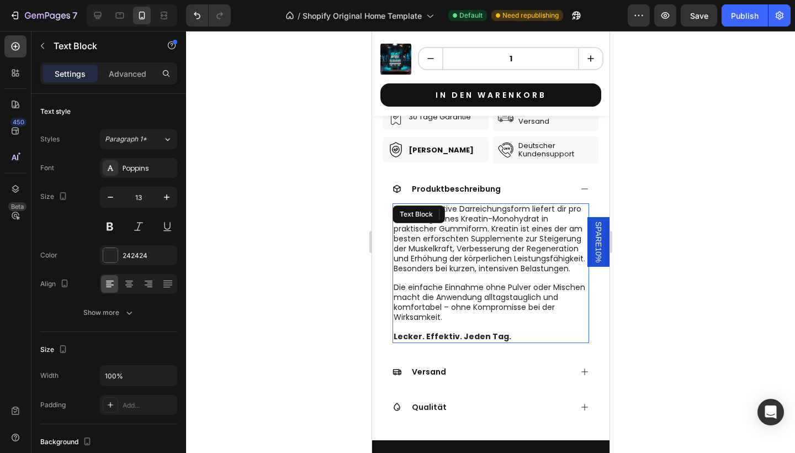
click at [500, 217] on span "Diese innovative Darreichungsform liefert dir pro Portion 5 g reines Kreatin-Mo…" at bounding box center [489, 238] width 192 height 70
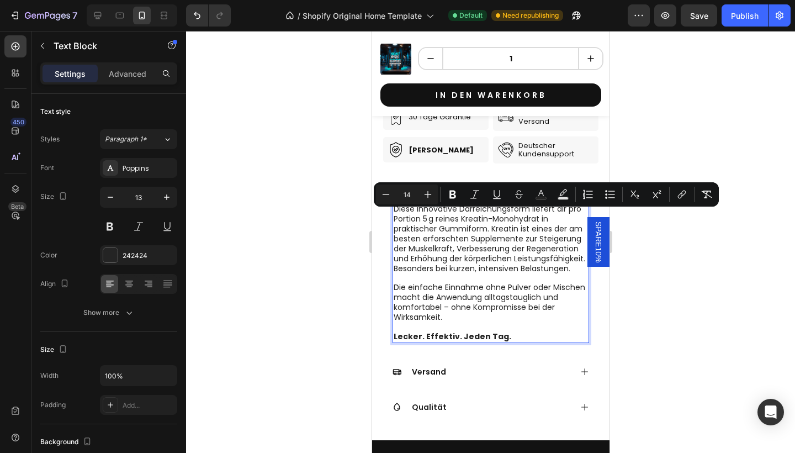
click at [475, 237] on span "Diese innovative Darreichungsform liefert dir pro Portion 5 g reines Kreatin-Mo…" at bounding box center [489, 238] width 192 height 70
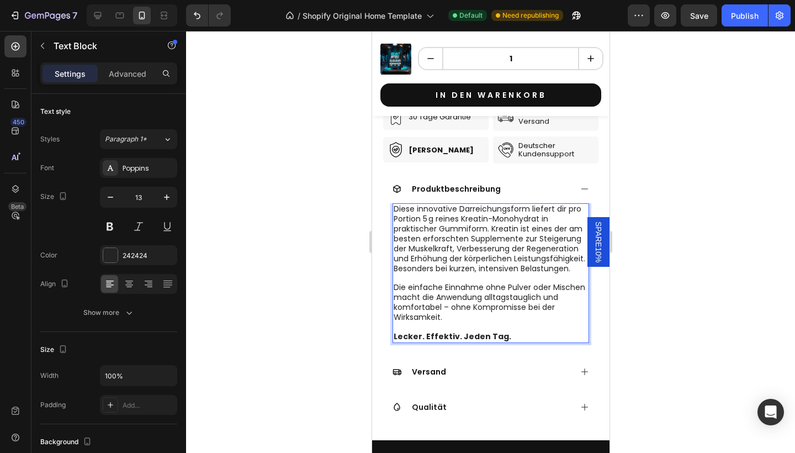
click at [472, 203] on span "Diese innovative Darreichungsform liefert dir pro Portion 5 g reines Kreatin-Mo…" at bounding box center [489, 238] width 192 height 70
click at [475, 220] on span "Diese innovative Darreichungsform liefert dir pro Portion 5 g reines Kreatin-Mo…" at bounding box center [489, 238] width 192 height 70
click at [447, 290] on span "Die einfache Einnahme ohne Pulver oder Mischen macht die Anwendung alltagstaugl…" at bounding box center [489, 302] width 192 height 41
click at [469, 295] on span "Die einfache Einnahme ohne Pulver oder Mischen macht die Anwendung alltagstaugl…" at bounding box center [489, 302] width 192 height 41
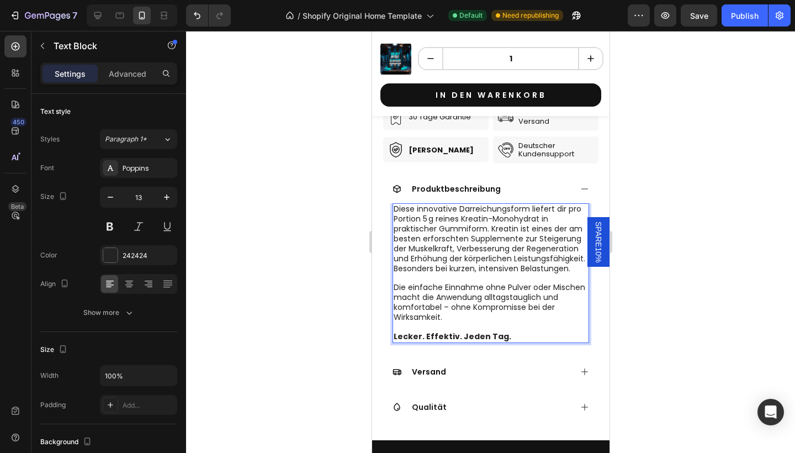
click at [470, 300] on p "Die einfache Einnahme ohne Pulver oder Mischen macht die Anwendung alltagstaugl…" at bounding box center [490, 303] width 194 height 40
click at [412, 203] on span "Diese innovative Darreichungsform liefert dir pro Portion 5 g reines Kreatin-Mo…" at bounding box center [489, 238] width 192 height 70
click at [484, 203] on span "Diese innovative Darreichungsform liefert dir pro Portion 5 g reines Kreatin-Mo…" at bounding box center [489, 238] width 192 height 70
click at [455, 224] on span "Diese innovative Darreichungsform liefert dir pro Portion 5 g reines Kreatin-Mo…" at bounding box center [489, 238] width 192 height 70
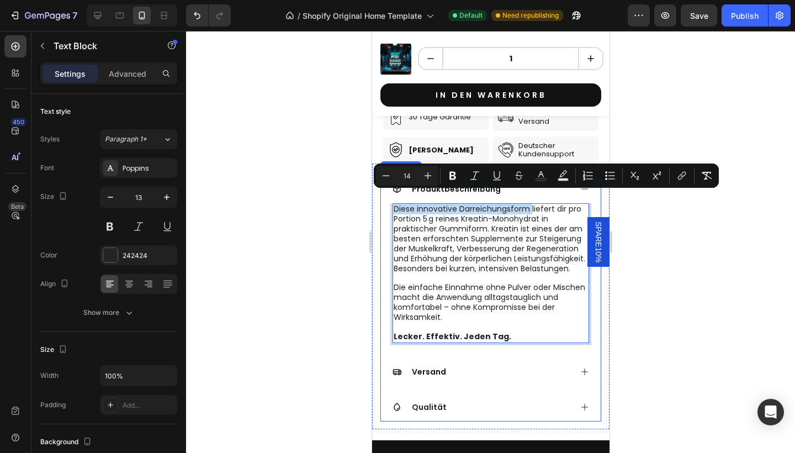
drag, startPoint x: 530, startPoint y: 197, endPoint x: 387, endPoint y: 197, distance: 143.6
click at [387, 203] on div "Diese innovative Darreichungsform liefert dir pro Portion 5 g reines Kreatin-Mo…" at bounding box center [491, 276] width 220 height 147
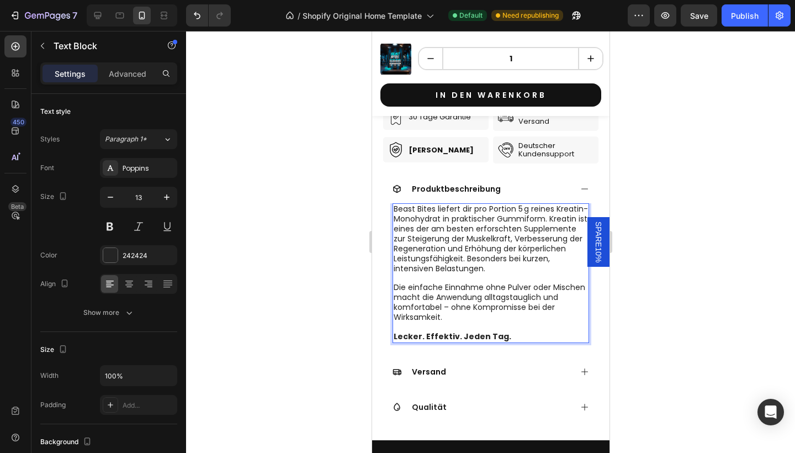
click at [460, 203] on span "Beast Bites liefert dir pro Portion 5 g reines Kreatin-Monohydrat in praktische…" at bounding box center [490, 238] width 194 height 70
click at [499, 213] on span "Beast Bites liefern dir pro Portion 5 g reines Kreatin-Monohydrat in praktische…" at bounding box center [489, 238] width 193 height 70
click at [510, 213] on span "Beast Bites liefern dir pro Portion 5 g reines Kreatin-Monohydrat in praktische…" at bounding box center [489, 238] width 193 height 70
click at [434, 220] on span "Beast Bites liefern dir pro Portion 5 g reines Kreatin-Monohydrat in praktische…" at bounding box center [489, 238] width 193 height 70
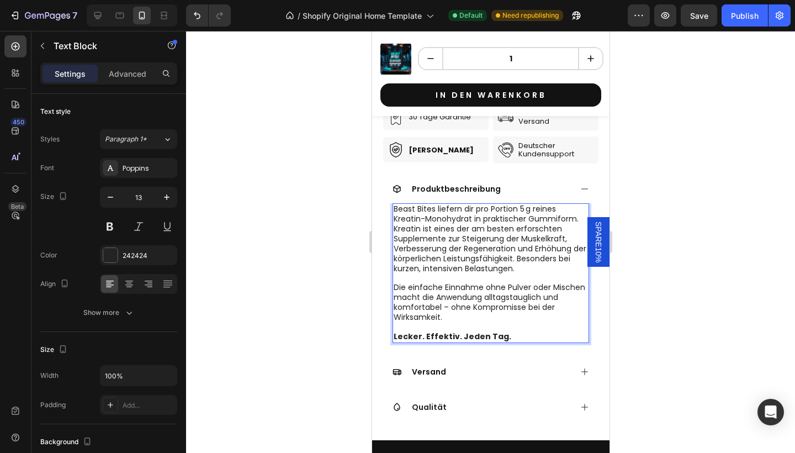
click at [520, 214] on span "Beast Bites liefern dir pro Portion 5 g reines Kreatin-Monohydrat in praktische…" at bounding box center [489, 238] width 193 height 70
click at [468, 219] on span "Beast Bites liefern dir pro Portion 5 g reines Kreatin-Monohydrat in praktische…" at bounding box center [489, 238] width 193 height 70
click at [476, 224] on span "Beast Bites liefern dir pro Portion 5 g reines Kreatin-Monohydrat in praktische…" at bounding box center [489, 238] width 193 height 70
click at [457, 225] on span "Beast Bites liefern dir pro Portion 5 g reines Kreatin-Monohydrat in praktische…" at bounding box center [489, 238] width 193 height 70
click at [500, 231] on span "Beast Bites liefern dir pro Portion 5 g reines Kreatin-Monohydrat in praktische…" at bounding box center [489, 238] width 193 height 70
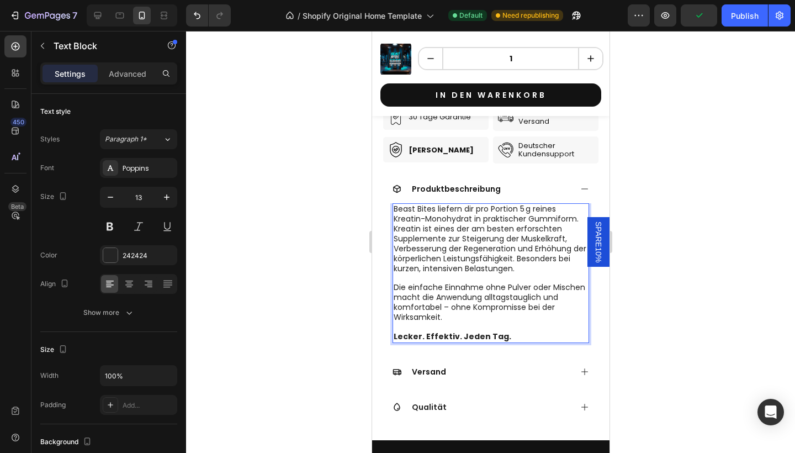
click at [457, 240] on span "Beast Bites liefern dir pro Portion 5 g reines Kreatin-Monohydrat in praktische…" at bounding box center [489, 238] width 193 height 70
click at [446, 229] on span "Beast Bites liefern dir pro Portion 5 g reines Kreatin-Monohydrat in praktische…" at bounding box center [489, 238] width 193 height 70
click at [467, 238] on span "Beast Bites liefern dir pro Portion 5 g reines Kreatin-Monohydrat in praktische…" at bounding box center [489, 238] width 193 height 70
click at [519, 246] on span "Beast Bites liefern dir pro Portion 5 g reines Kreatin-Monohydrat in praktische…" at bounding box center [489, 238] width 193 height 70
click at [456, 273] on p "Rich Text Editor. Editing area: main" at bounding box center [490, 277] width 194 height 9
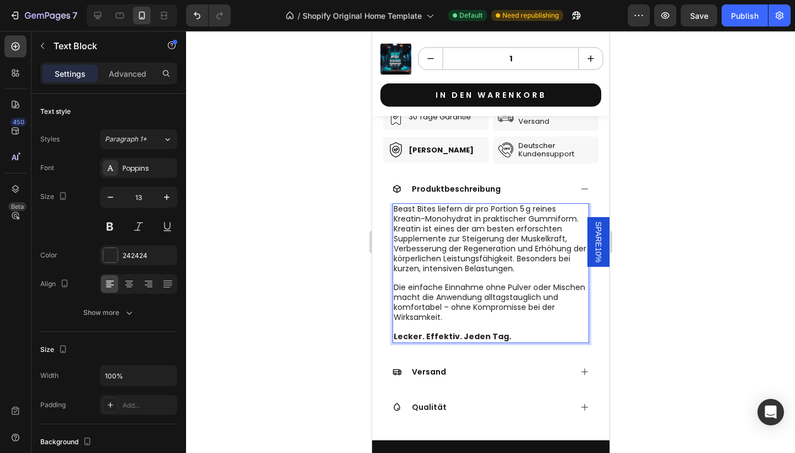
click at [509, 282] on span "Die einfache Einnahme ohne Pulver oder Mischen macht die Anwendung alltagstaugl…" at bounding box center [489, 302] width 192 height 41
click at [471, 296] on span "Die einfache Einnahme ohne Pulver oder Mischen macht die Anwendung alltagstaugl…" at bounding box center [489, 302] width 192 height 41
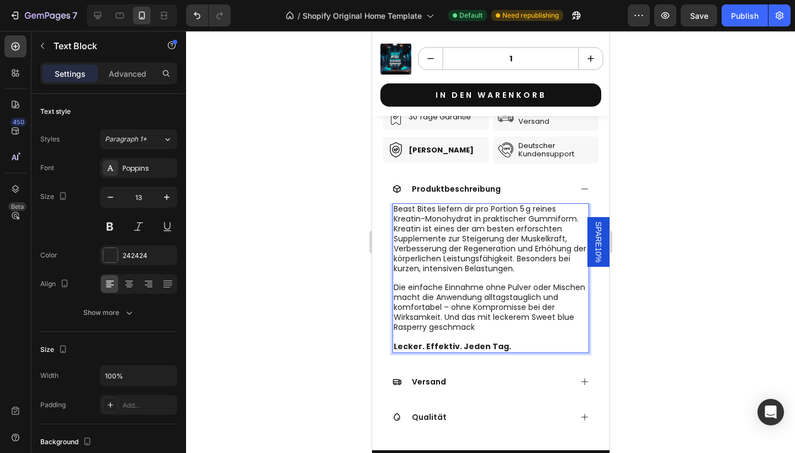
click at [436, 314] on span "Die einfache Einnahme ohne Pulver oder Mischen macht die Anwendung alltagstaugl…" at bounding box center [489, 307] width 192 height 51
click at [530, 303] on span "Die einfache Einnahme ohne Pulver oder Mischen macht die Anwendung alltagstaugl…" at bounding box center [489, 307] width 192 height 51
click at [470, 303] on span "Die einfache Einnahme ohne Pulver oder Mischen macht die Anwendung alltagstaugl…" at bounding box center [489, 307] width 192 height 51
click at [472, 312] on p "Die einfache Einnahme ohne Pulver oder Mischen macht die Anwendung alltagstaugl…" at bounding box center [490, 308] width 194 height 50
click at [451, 294] on span "Die einfache Einnahme ohne Pulver oder Mischen macht die Anwendung alltagstaugl…" at bounding box center [489, 307] width 192 height 51
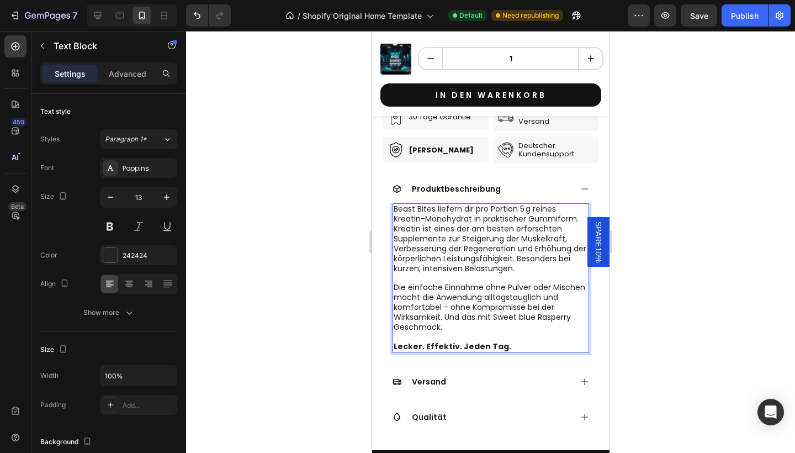
click at [492, 282] on span "Die einfache Einnahme ohne Pulver oder Mischen macht die Anwendung alltagstaugl…" at bounding box center [489, 307] width 192 height 51
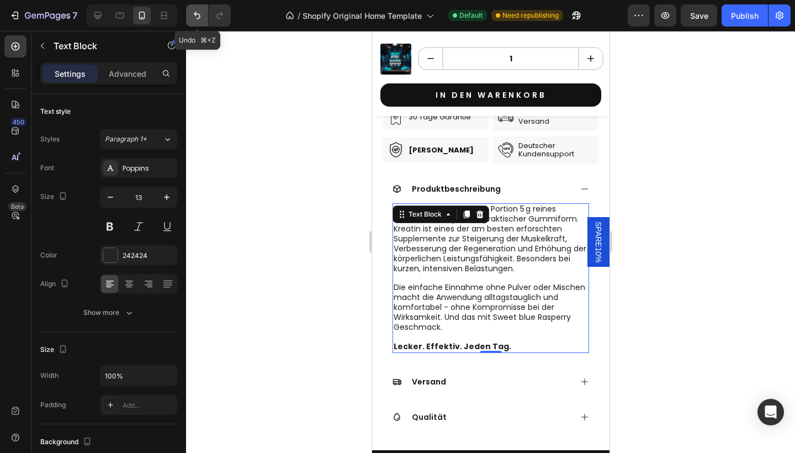
click at [199, 17] on icon "Undo/Redo" at bounding box center [197, 15] width 11 height 11
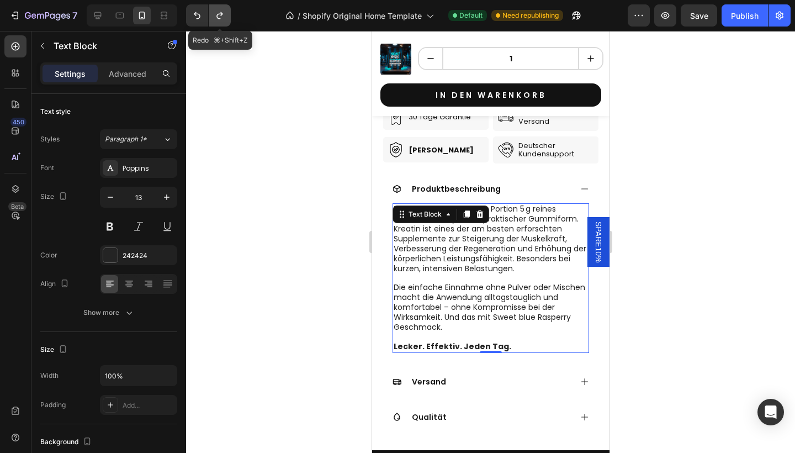
click at [209, 19] on button "Undo/Redo" at bounding box center [220, 15] width 22 height 22
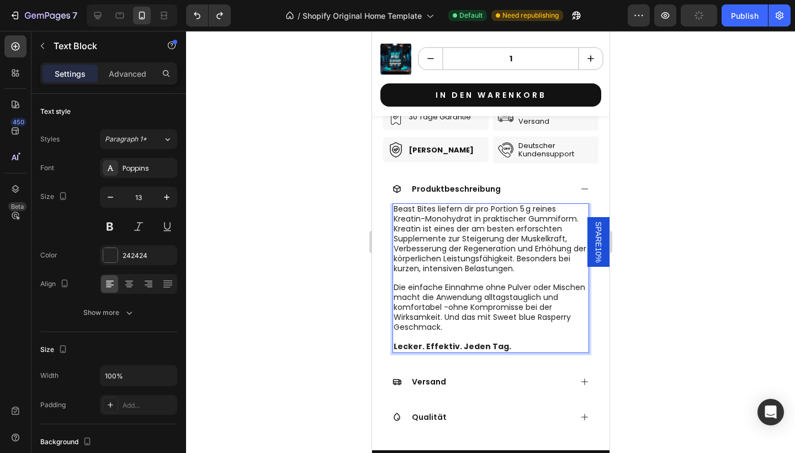
click at [468, 333] on p "Rich Text Editor. Editing area: main" at bounding box center [490, 337] width 194 height 9
click at [507, 291] on span "Die einfache Einnahme ohne Pulver oder Mischen macht die Anwendung alltagstaugl…" at bounding box center [489, 307] width 192 height 51
click at [510, 333] on p "Rich Text Editor. Editing area: main" at bounding box center [490, 337] width 194 height 9
click at [496, 303] on span "Die einfache Einnahme ohne Pulver oder Mischen macht die Anwendung alltagstaugl…" at bounding box center [489, 307] width 192 height 51
click at [499, 333] on p "Rich Text Editor. Editing area: main" at bounding box center [490, 337] width 194 height 9
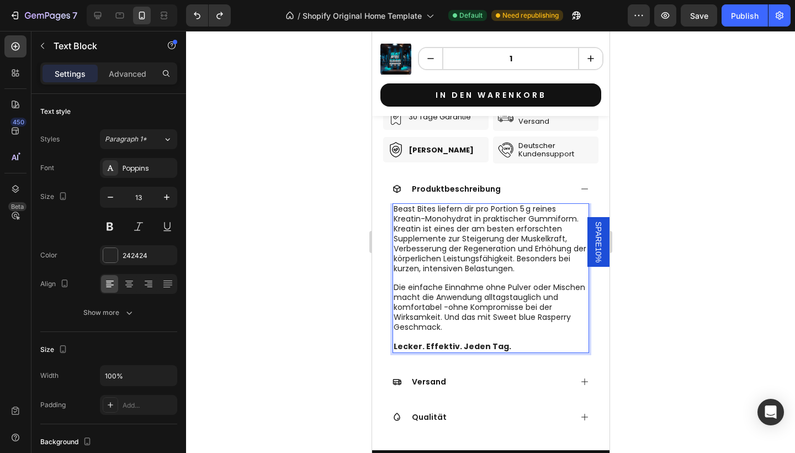
click at [495, 333] on p "Rich Text Editor. Editing area: main" at bounding box center [490, 337] width 194 height 9
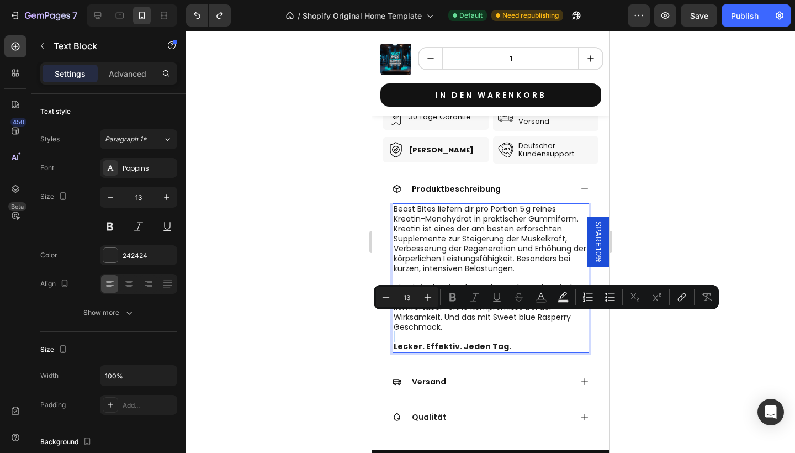
click at [490, 333] on p "Rich Text Editor. Editing area: main" at bounding box center [490, 337] width 194 height 9
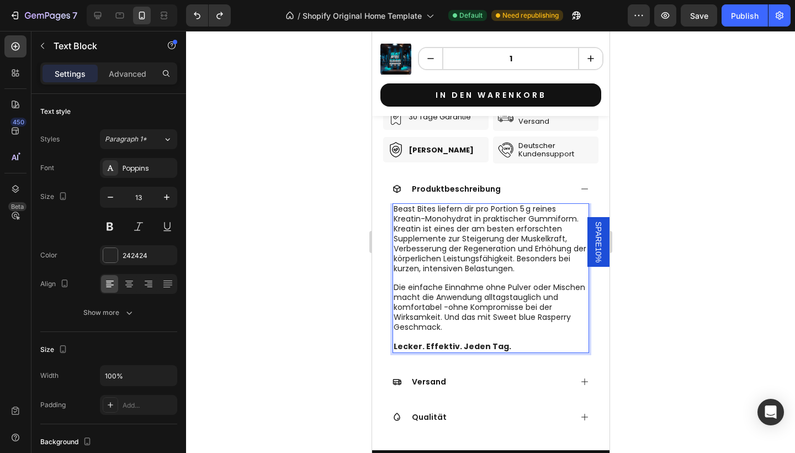
click at [477, 310] on p "Die einfache Einnahme ohne Pulver oder Mischen macht die Anwendung alltagstaugl…" at bounding box center [490, 308] width 194 height 50
click at [560, 245] on span "Beast Bites liefern dir pro Portion 5 g reines Kreatin-Monohydrat in praktische…" at bounding box center [489, 238] width 193 height 70
click at [471, 310] on p "Die einfache Einnahme ohne Pulver oder Mischen macht die Anwendung alltagstaugl…" at bounding box center [490, 308] width 194 height 50
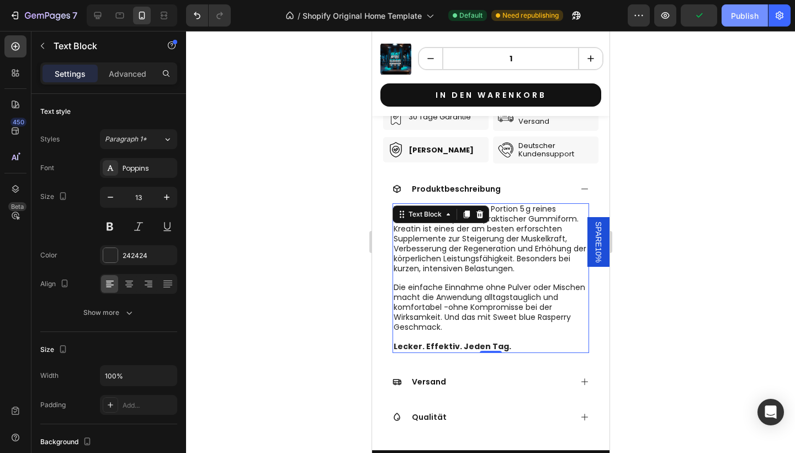
click at [745, 25] on button "Publish" at bounding box center [745, 15] width 46 height 22
